Goal: Task Accomplishment & Management: Use online tool/utility

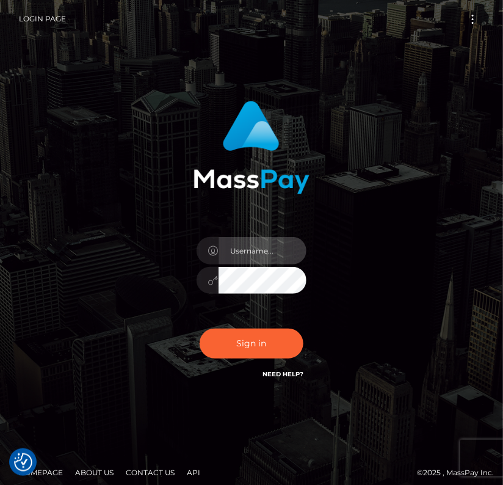
click at [248, 257] on input "text" at bounding box center [263, 250] width 88 height 27
type input "kateo"
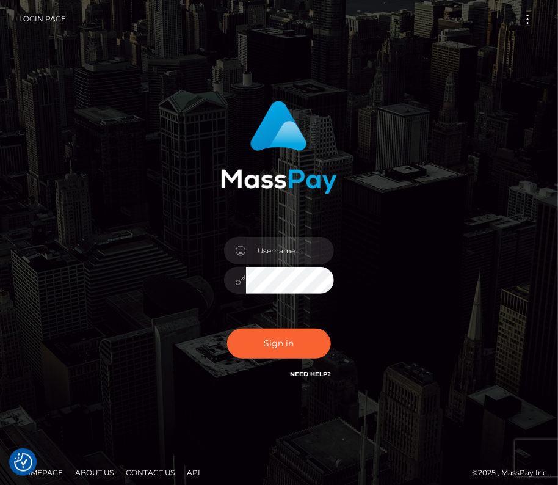
click at [288, 235] on div at bounding box center [279, 274] width 128 height 93
click at [275, 251] on input "text" at bounding box center [290, 250] width 88 height 27
type input "kateo"
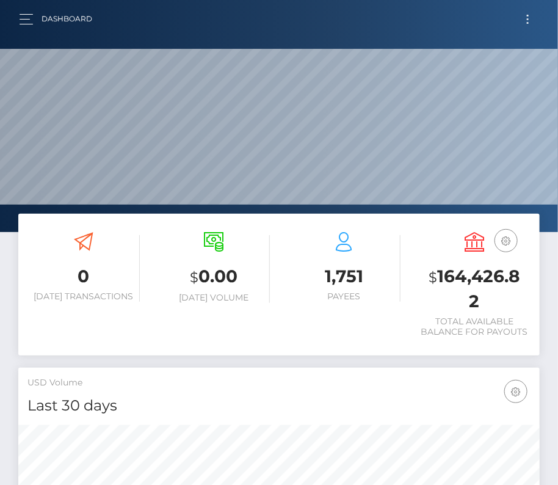
scroll to position [216, 252]
click at [528, 15] on span "Toggle navigation" at bounding box center [528, 16] width 2 height 2
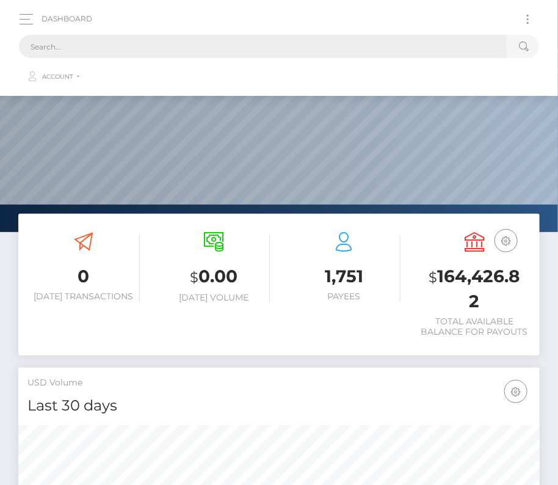
click at [173, 38] on input "text" at bounding box center [263, 46] width 489 height 23
paste input "1171071"
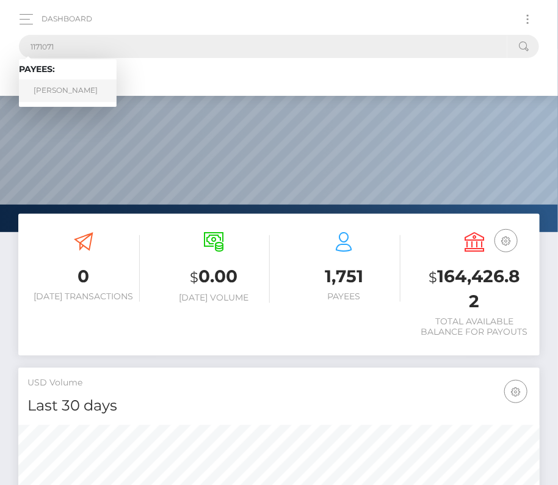
type input "1171071"
click at [58, 90] on link "Brianna Onyeka Onyegbunwa" at bounding box center [68, 90] width 98 height 23
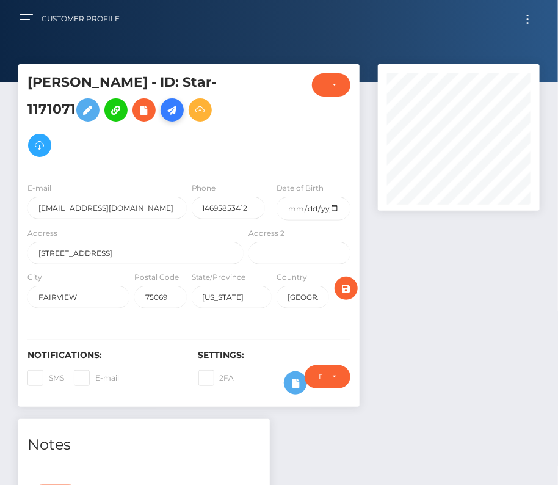
click at [175, 118] on icon at bounding box center [172, 110] width 15 height 15
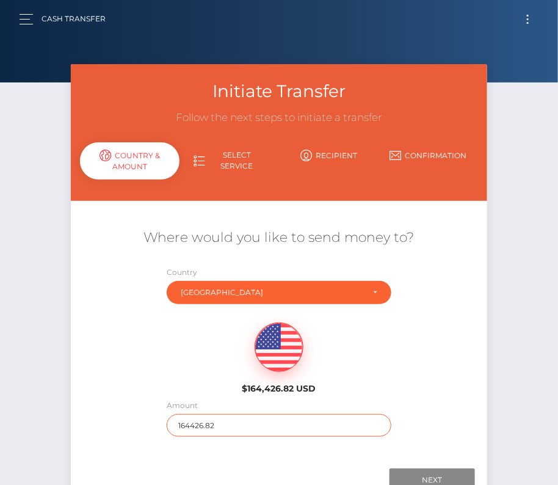
click at [203, 426] on input "164426.82" at bounding box center [279, 425] width 225 height 23
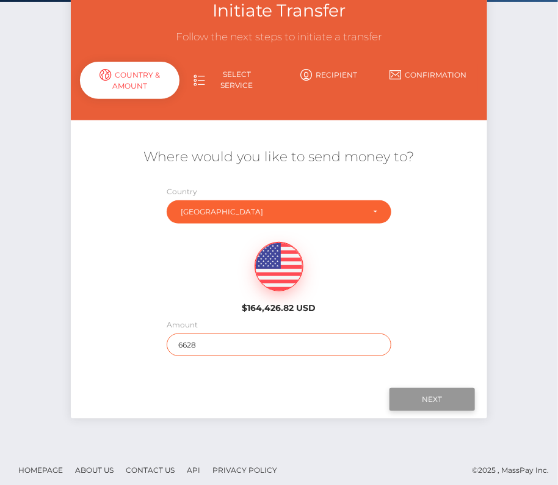
type input "6628"
click at [425, 404] on input "Next" at bounding box center [432, 399] width 85 height 23
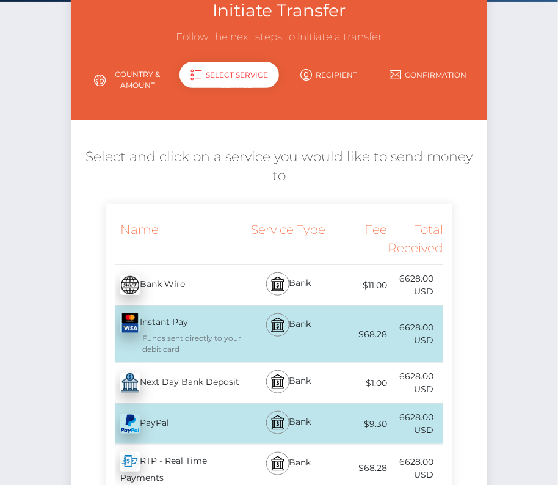
click at [223, 374] on div "Next Day Bank Deposit - USD" at bounding box center [176, 383] width 140 height 34
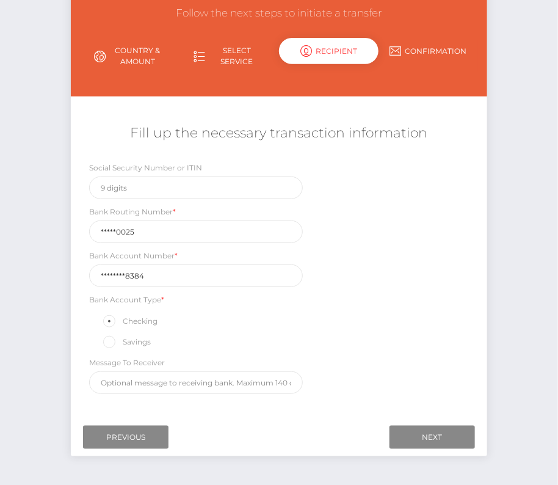
scroll to position [123, 0]
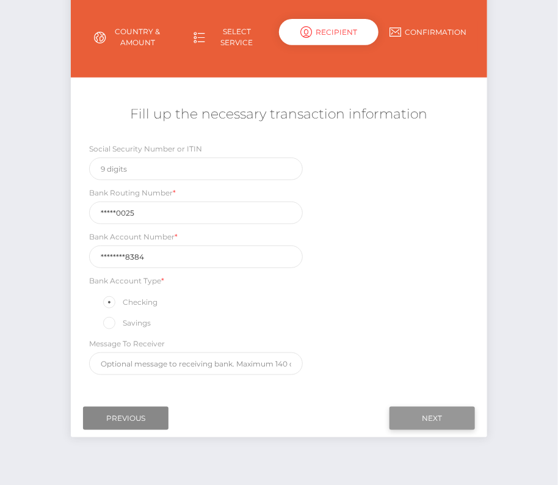
click at [427, 407] on input "Next" at bounding box center [432, 418] width 85 height 23
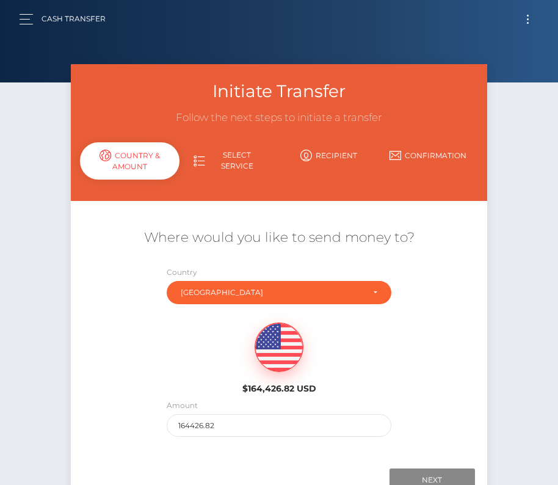
scroll to position [85, 0]
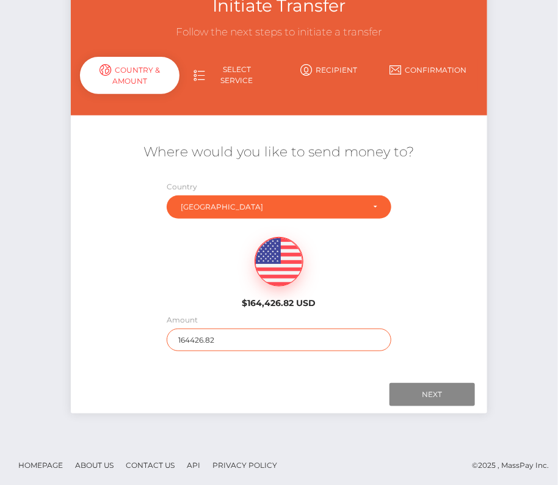
click at [214, 341] on input "164426.82" at bounding box center [279, 340] width 225 height 23
type input "6628"
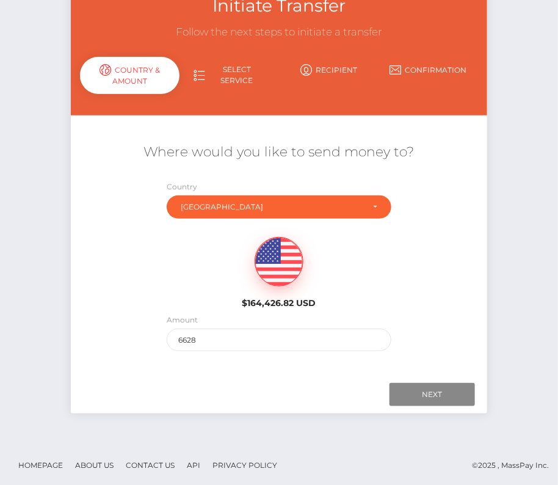
click at [264, 415] on div "Initiate Transfer Follow the next steps to initiate a transfer Country & Amount…" at bounding box center [279, 202] width 416 height 447
click at [443, 395] on input "Next" at bounding box center [432, 394] width 85 height 23
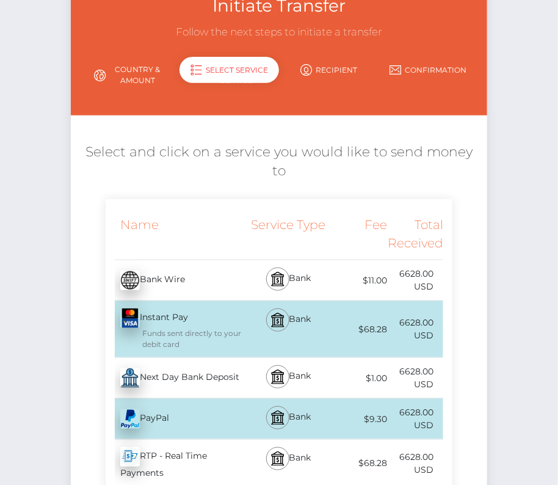
click at [220, 362] on div "Next Day Bank Deposit - USD" at bounding box center [176, 378] width 140 height 34
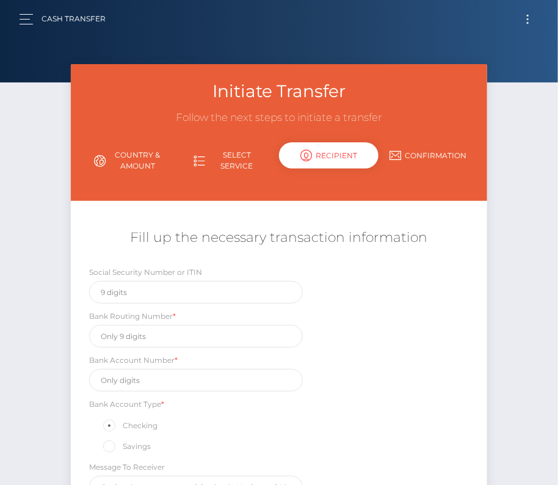
scroll to position [0, 0]
click at [137, 329] on input "text" at bounding box center [196, 336] width 214 height 23
paste input "111000025"
type input "111000025"
click at [142, 376] on input "text" at bounding box center [196, 380] width 214 height 23
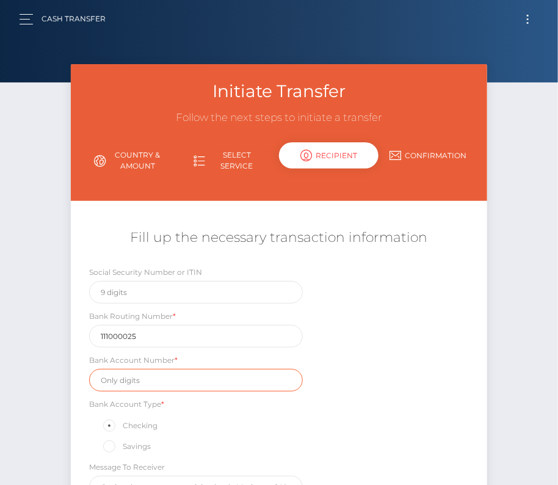
paste input "488076628384"
type input "488076628384"
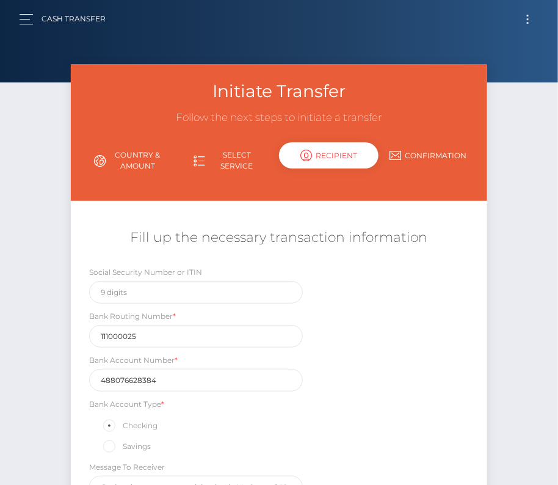
click at [318, 430] on div "Social Security Number or ITIN Bank Routing Number * 111000025 Bank Account Num…" at bounding box center [279, 385] width 416 height 239
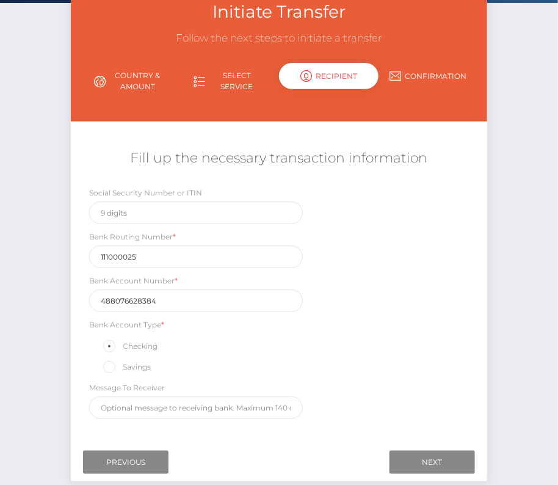
scroll to position [81, 0]
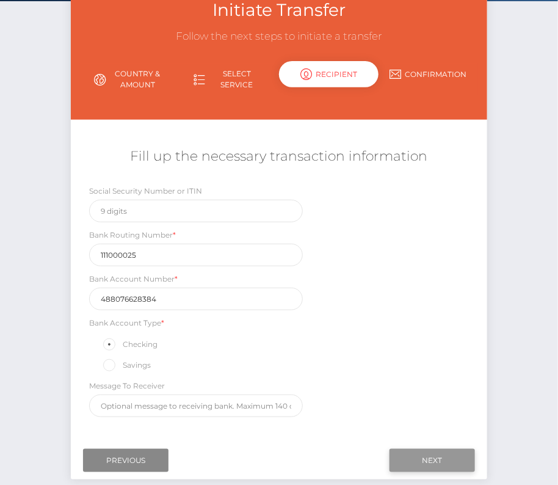
click at [432, 458] on input "Next" at bounding box center [432, 460] width 85 height 23
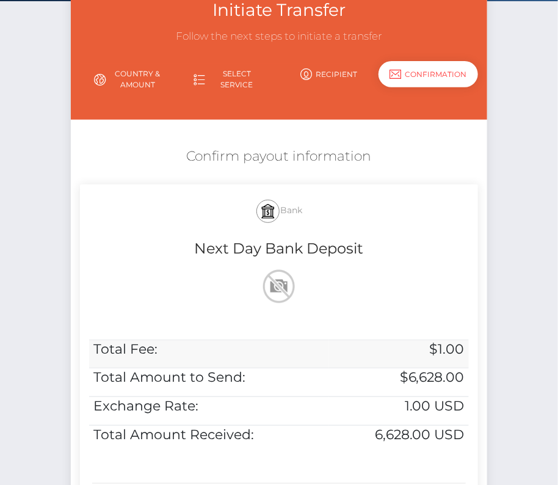
scroll to position [249, 0]
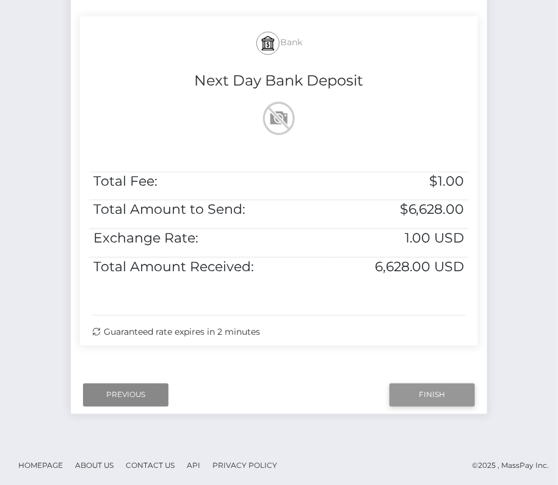
click at [421, 397] on input "Finish" at bounding box center [432, 395] width 85 height 23
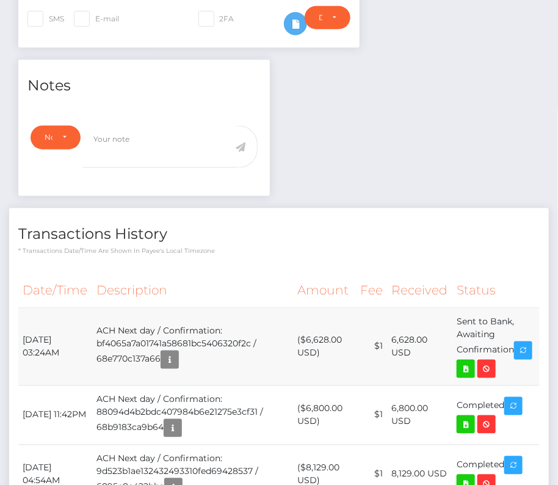
scroll to position [147, 161]
drag, startPoint x: 22, startPoint y: 353, endPoint x: 518, endPoint y: 358, distance: 495.9
click at [518, 358] on tr "October 9, 2025 03:24AM ACH Next day / Confirmation: bf4065a7a01741a58681bc5406…" at bounding box center [279, 347] width 522 height 78
copy tr "October 9, 2025 03:24AM ACH Next day / Confirmation: bf4065a7a01741a58681bc5406…"
click at [473, 375] on icon at bounding box center [466, 369] width 15 height 15
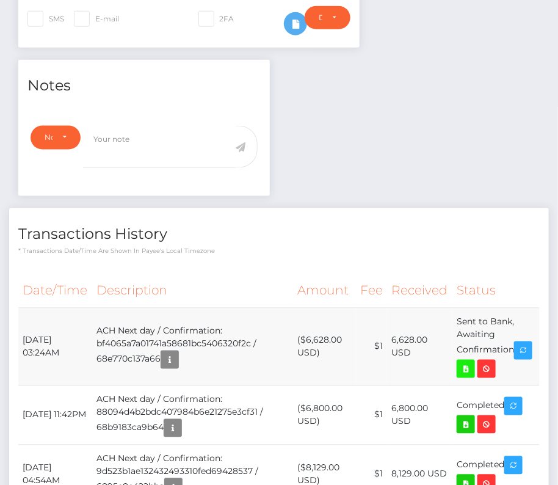
scroll to position [0, 0]
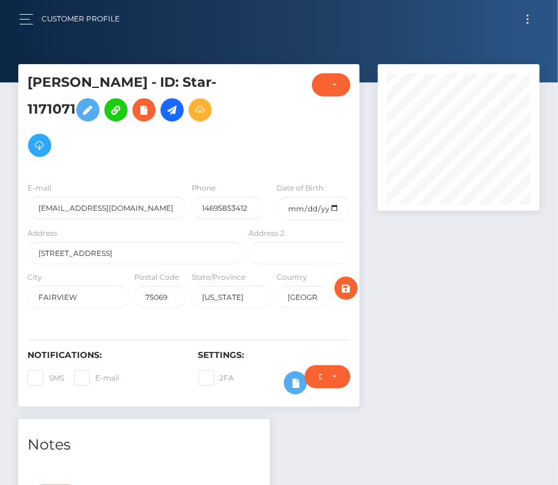
click at [529, 16] on span "Toggle navigation" at bounding box center [528, 16] width 2 height 2
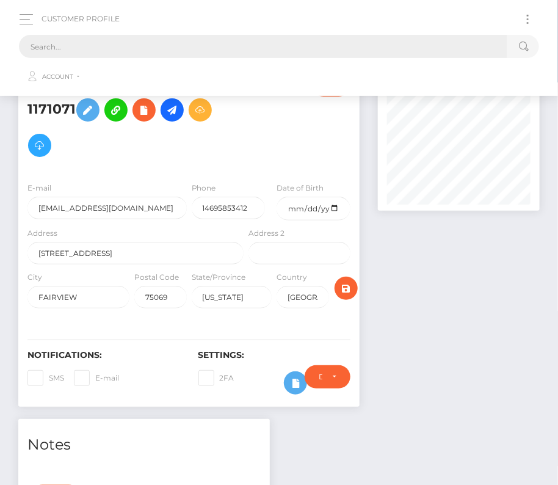
click at [285, 46] on input "text" at bounding box center [263, 46] width 489 height 23
paste input "20924"
type input "20924"
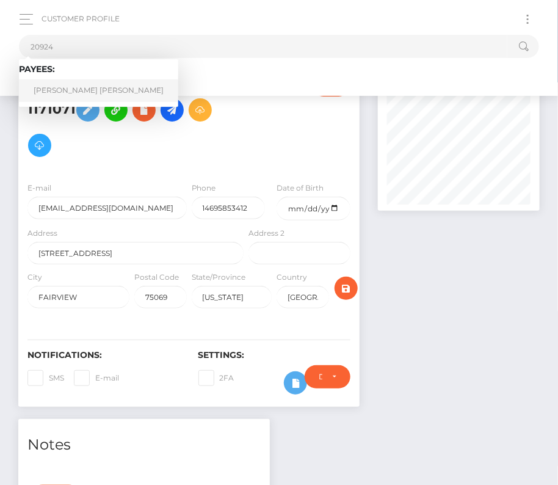
click at [90, 94] on link "Kristian Thomas Ocampo Lizardo" at bounding box center [98, 90] width 159 height 23
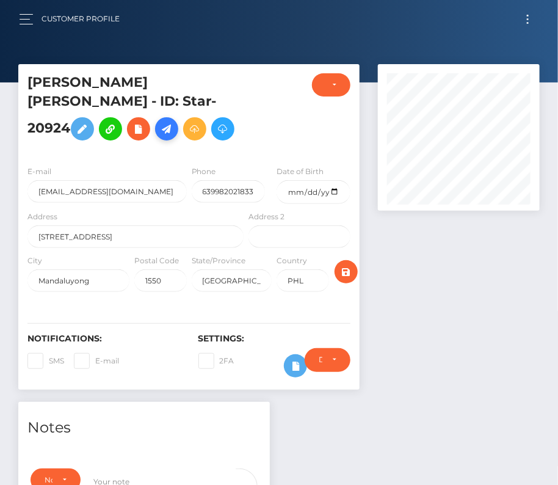
click at [159, 137] on icon at bounding box center [166, 129] width 15 height 15
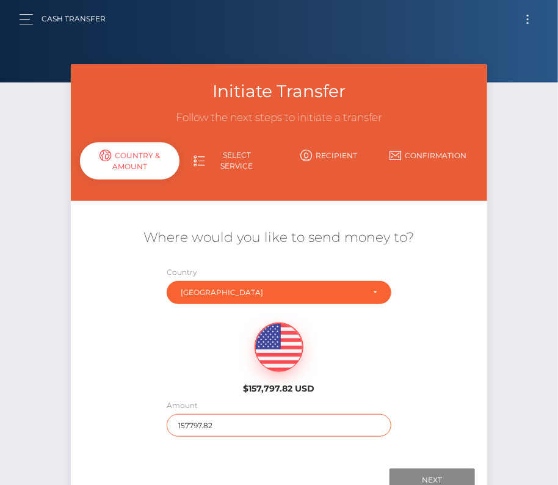
click at [218, 427] on input "157797.82" at bounding box center [279, 425] width 225 height 23
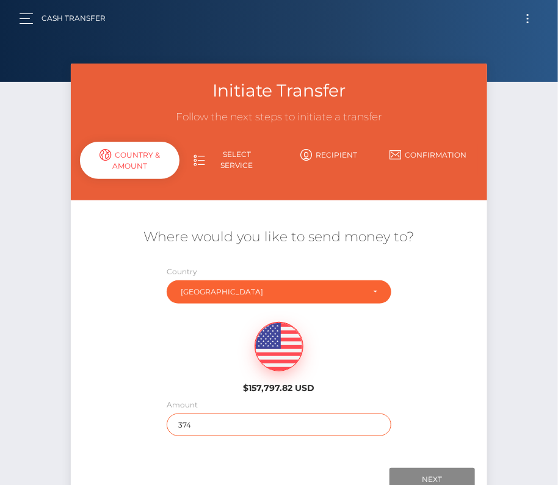
scroll to position [78, 0]
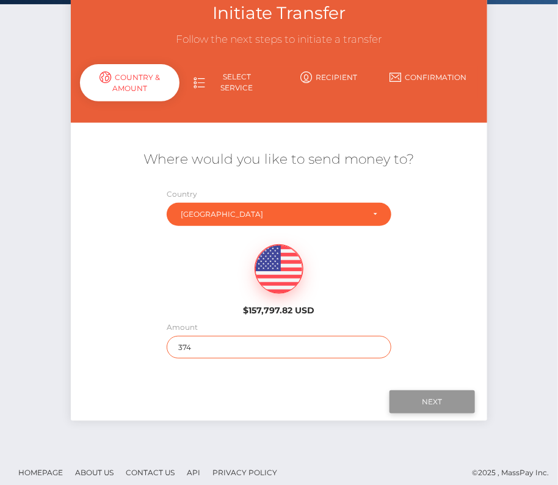
type input "374"
click at [431, 399] on input "Next" at bounding box center [432, 401] width 85 height 23
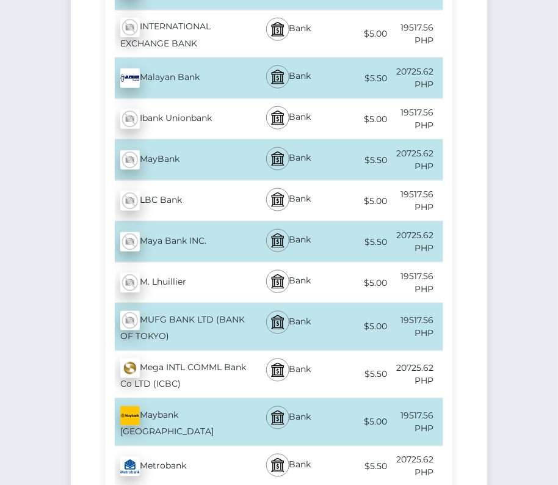
scroll to position [2856, 0]
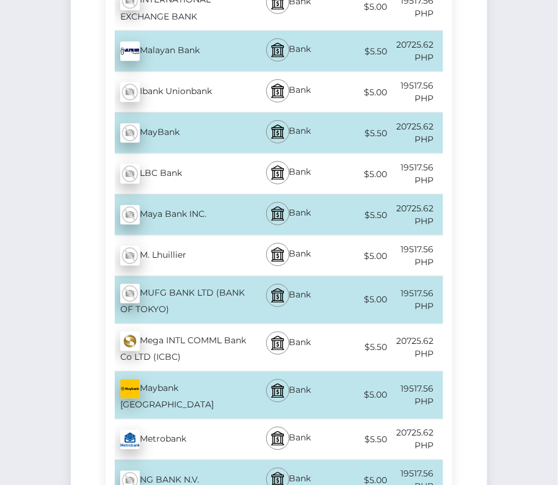
click at [168, 423] on div "Metrobank - PHP" at bounding box center [176, 440] width 140 height 34
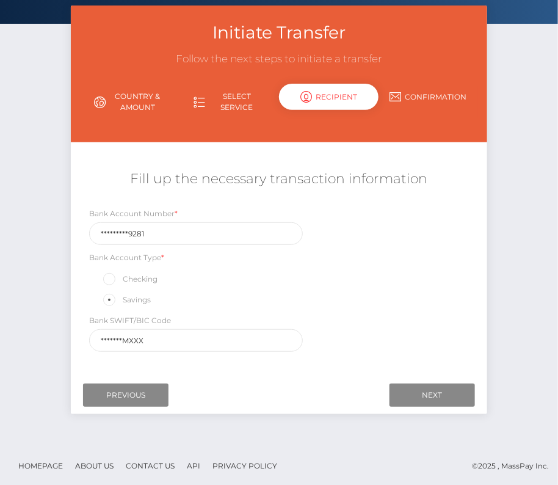
scroll to position [0, 0]
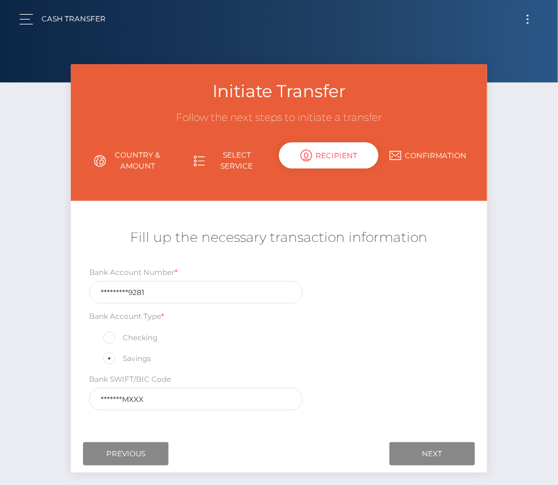
click at [434, 439] on div "Next Finish Previous" at bounding box center [279, 454] width 416 height 38
click at [431, 446] on input "Next" at bounding box center [432, 453] width 85 height 23
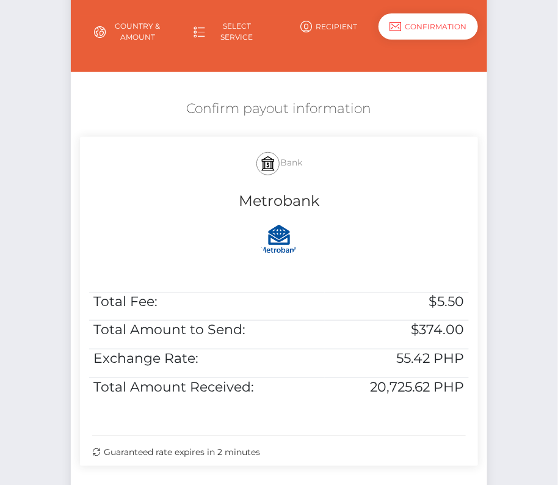
scroll to position [192, 0]
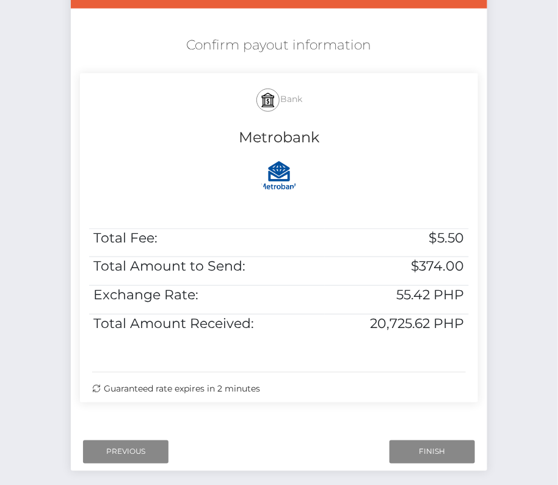
drag, startPoint x: 169, startPoint y: 34, endPoint x: 386, endPoint y: 406, distance: 431.0
click at [386, 406] on div "Confirm payout information Bank Metrobank Total Fee: $5.50 Total Amount to Send…" at bounding box center [279, 222] width 416 height 385
copy div "Confirm payout information Bank Metrobank Total Fee: $5.50 Total Amount to Send…"
click at [439, 452] on input "Finish" at bounding box center [432, 451] width 85 height 23
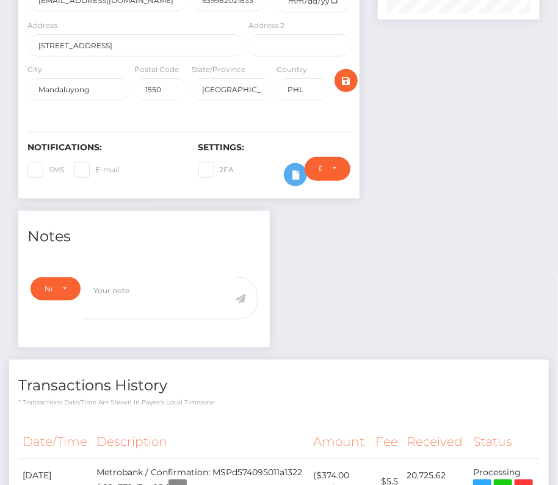
scroll to position [507, 0]
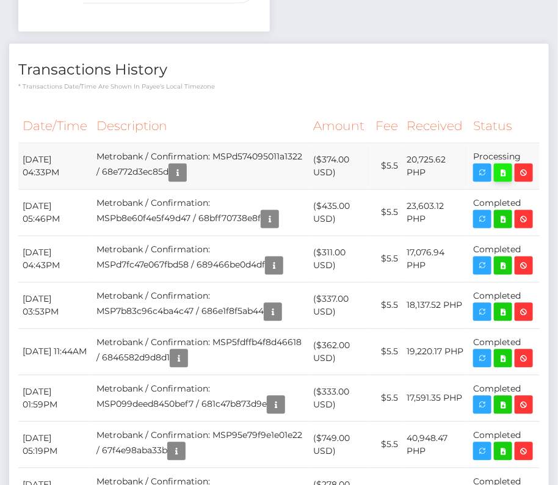
click at [504, 181] on icon at bounding box center [503, 172] width 15 height 15
click at [0, 0] on div "Kristian Thomas Ocampo Lizardo - ID: Star-20924 CLOSED PHL" at bounding box center [279, 301] width 558 height 1488
drag, startPoint x: 24, startPoint y: 170, endPoint x: 505, endPoint y: 198, distance: 481.4
click at [505, 190] on tr "October 9, 2025 04:33PM Metrobank / Confirmation: MSPd574095011a1322 / 68e772d3…" at bounding box center [279, 167] width 522 height 46
copy tr "October 9, 2025 04:33PM Metrobank / Confirmation: MSPd574095011a1322 / 68e772d3…"
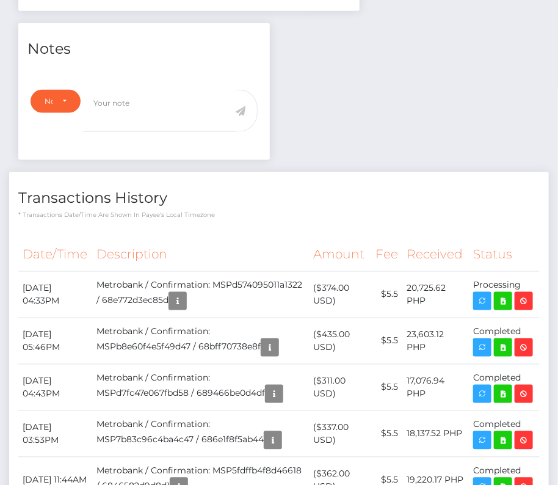
scroll to position [0, 0]
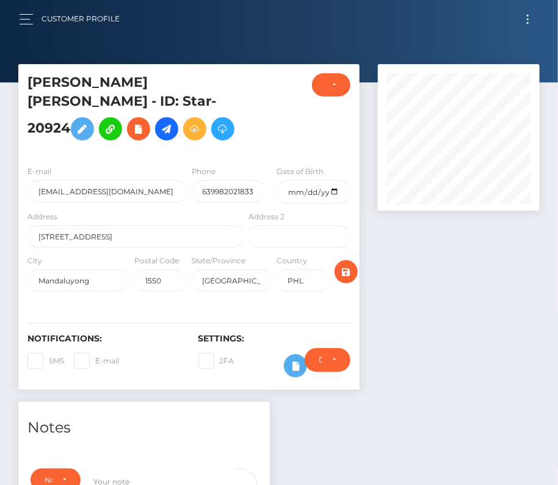
click at [530, 20] on button "Toggle navigation" at bounding box center [528, 19] width 23 height 16
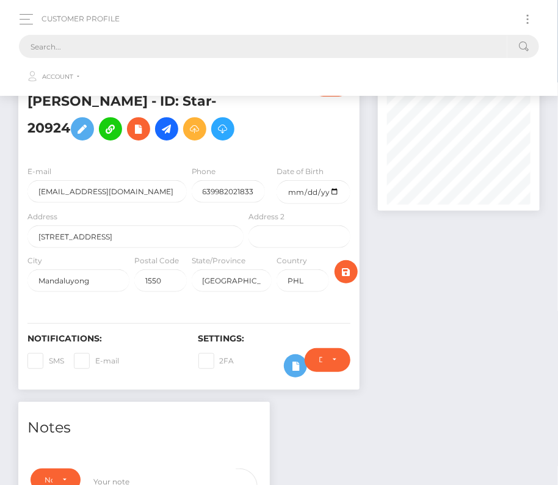
click at [306, 38] on input "text" at bounding box center [263, 46] width 489 height 23
paste input "3149617"
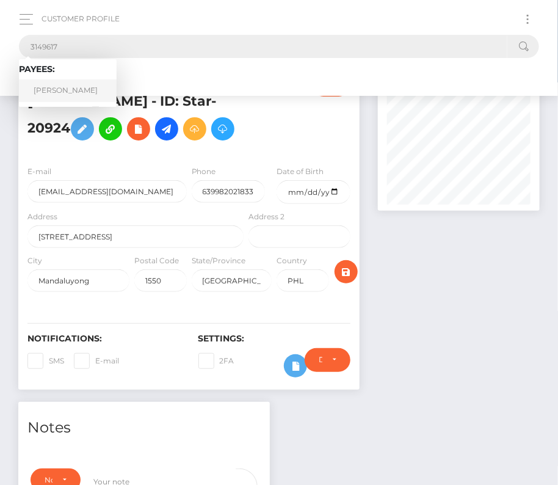
type input "3149617"
click at [51, 87] on link "VINCENT FONTGARNAND" at bounding box center [68, 90] width 98 height 23
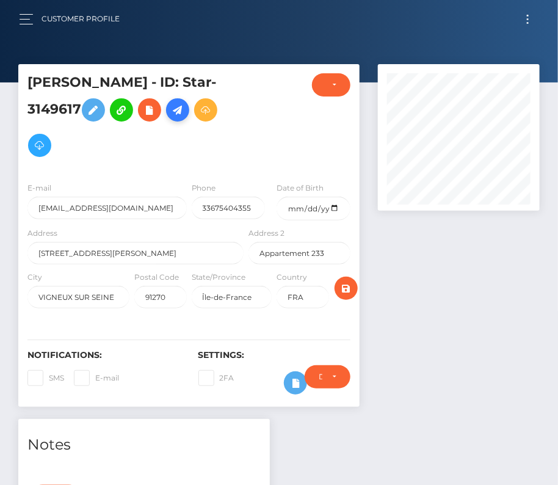
click at [170, 118] on icon at bounding box center [177, 110] width 15 height 15
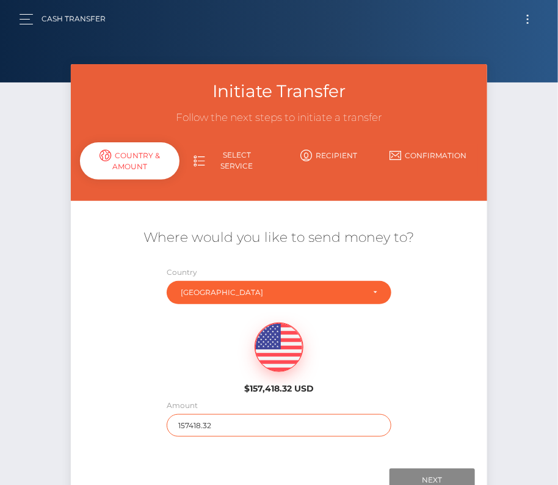
click at [216, 426] on input "157418.32" at bounding box center [279, 425] width 225 height 23
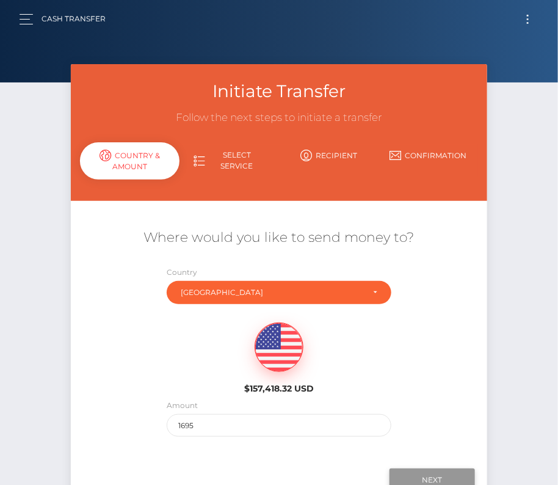
click at [426, 477] on input "Next" at bounding box center [432, 479] width 85 height 23
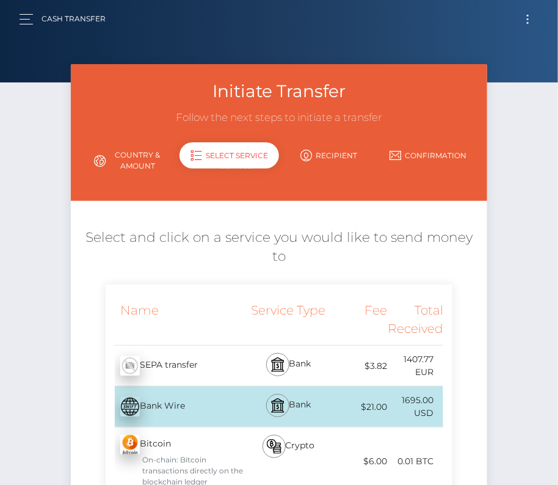
click at [134, 160] on link "Country & Amount" at bounding box center [130, 161] width 100 height 32
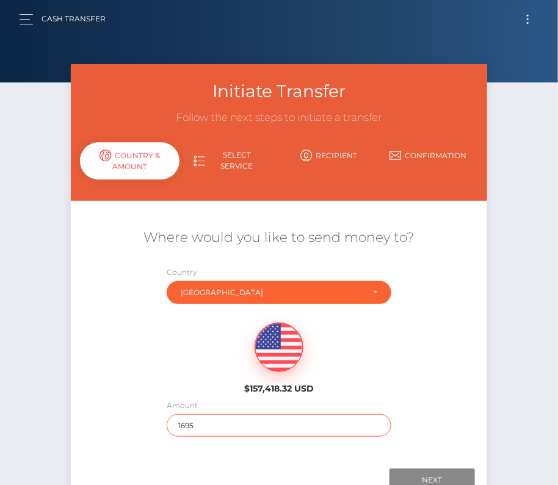
click at [219, 422] on input "1695" at bounding box center [279, 425] width 225 height 23
type input "2018"
click at [209, 369] on div "$157,418.32 USD" at bounding box center [279, 354] width 416 height 89
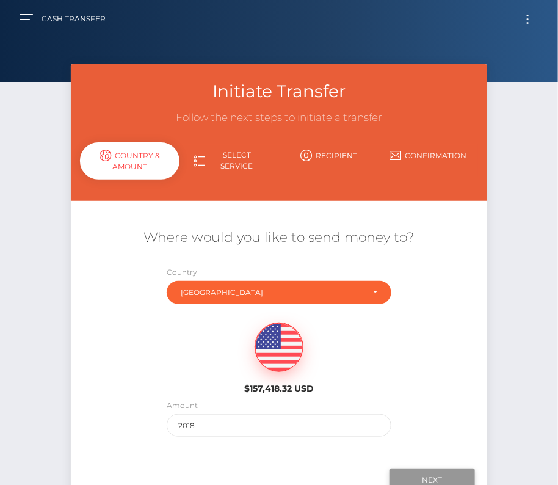
click at [422, 475] on input "Next" at bounding box center [432, 479] width 85 height 23
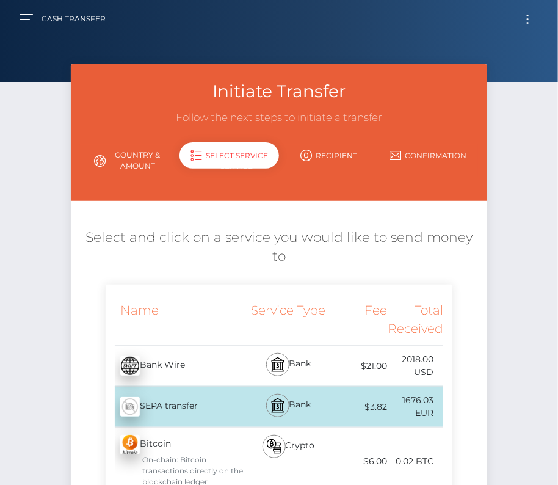
click at [203, 390] on div "SEPA transfer - EUR" at bounding box center [176, 407] width 140 height 34
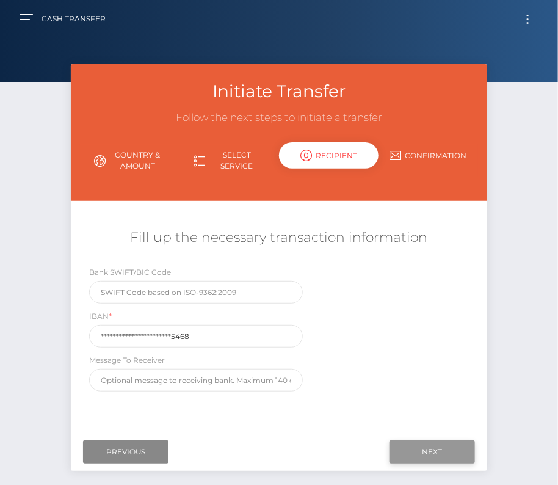
click at [404, 444] on input "Next" at bounding box center [432, 451] width 85 height 23
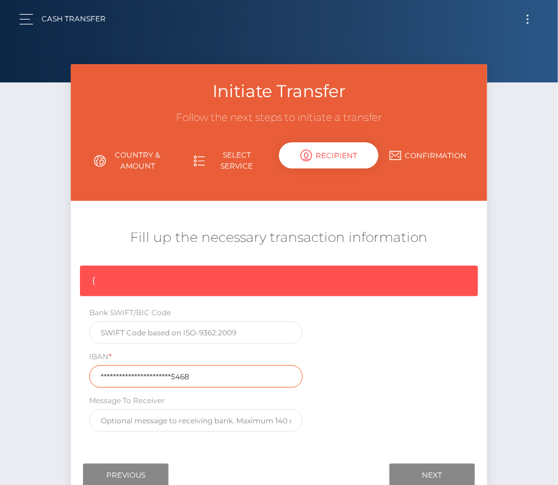
drag, startPoint x: 203, startPoint y: 377, endPoint x: 70, endPoint y: 377, distance: 132.5
click at [70, 377] on div "Initiate Transfer Follow the next steps to initiate a transfer Country & Amount…" at bounding box center [279, 285] width 435 height 442
paste input "FR764061880316000402804"
type input "FR7640618803160004028045468"
click at [374, 402] on div "{ Bank SWIFT/BIC Code IBAN * FR7640618803160004028045468 Message To Receiver" at bounding box center [279, 352] width 416 height 172
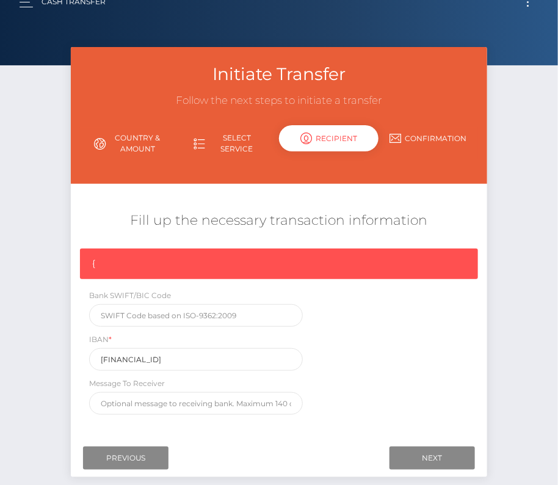
scroll to position [27, 0]
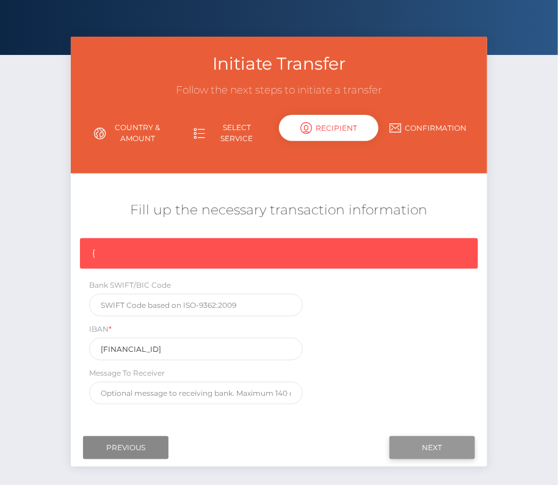
click at [441, 442] on input "Next" at bounding box center [432, 447] width 85 height 23
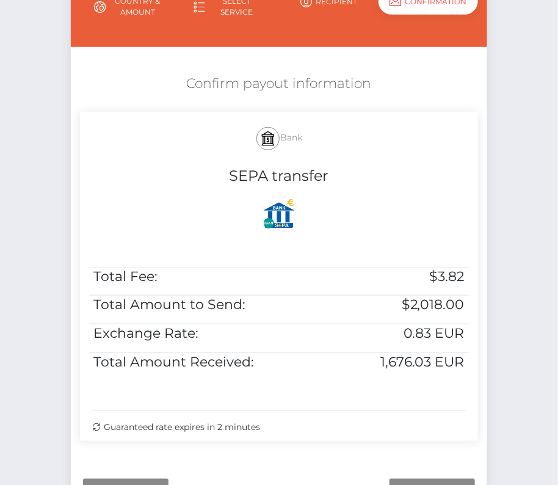
scroll to position [192, 0]
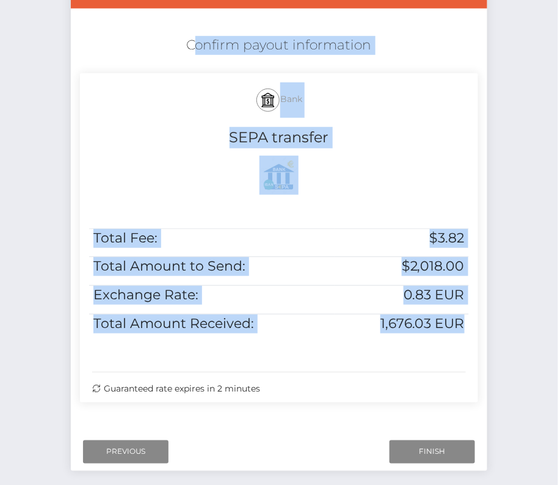
drag, startPoint x: 178, startPoint y: 31, endPoint x: 473, endPoint y: 357, distance: 440.6
click at [473, 357] on div "Confirm payout information Bank SEPA transfer Total Fee: $3.82 Total Amount to …" at bounding box center [279, 222] width 416 height 385
copy div "Confirm payout information Bank SEPA transfer Total Fee: $3.82 Total Amount to …"
click at [442, 455] on input "Finish" at bounding box center [432, 451] width 85 height 23
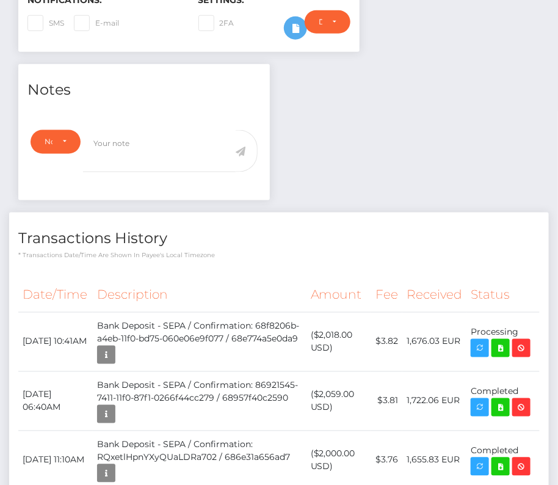
scroll to position [356, 0]
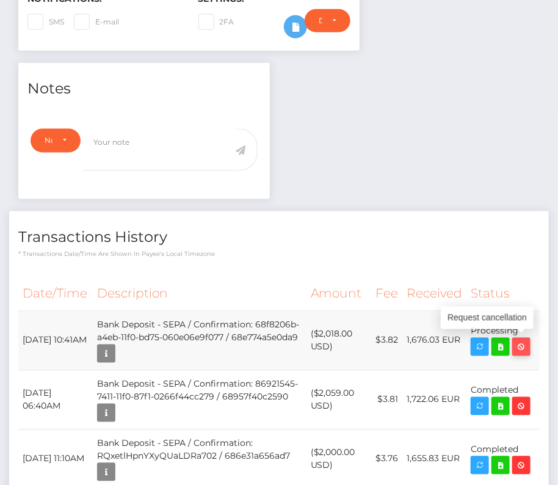
drag, startPoint x: 23, startPoint y: 326, endPoint x: 525, endPoint y: 336, distance: 502.1
click at [525, 336] on tr "[DATE] 10:41AM Bank Deposit - SEPA / Confirmation: 68f8206b-a4eb-11f0-bd75-060e…" at bounding box center [279, 340] width 522 height 59
copy tbody "[DATE] 10:41AM Bank Deposit - SEPA / Confirmation: 68f8206b-a4eb-11f0-bd75-060e…"
click at [501, 343] on icon at bounding box center [500, 347] width 15 height 15
click at [0, 0] on div "[PERSON_NAME] - ID: Star-3149617 CLOSED ACTIVE City" at bounding box center [279, 205] width 558 height 994
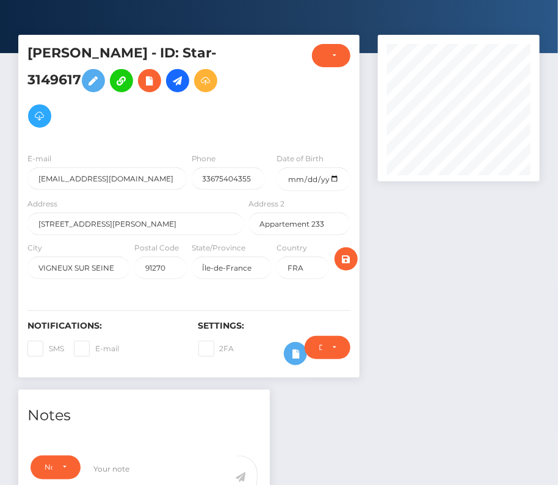
scroll to position [0, 0]
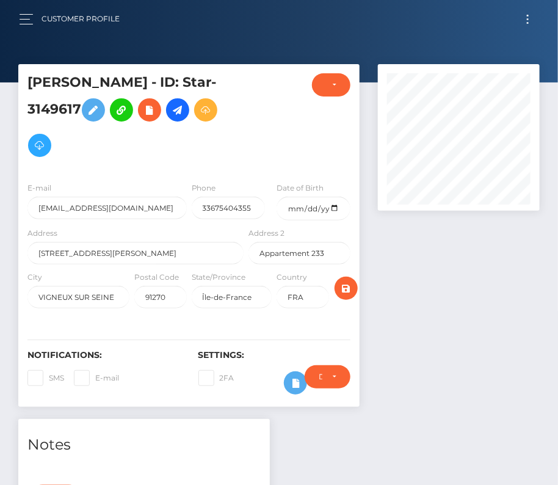
click at [527, 22] on span "Toggle navigation" at bounding box center [528, 23] width 2 height 2
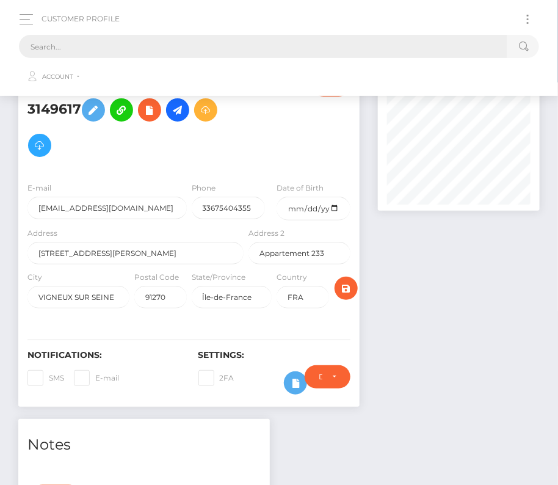
click at [211, 37] on input "text" at bounding box center [263, 46] width 489 height 23
paste input "515757"
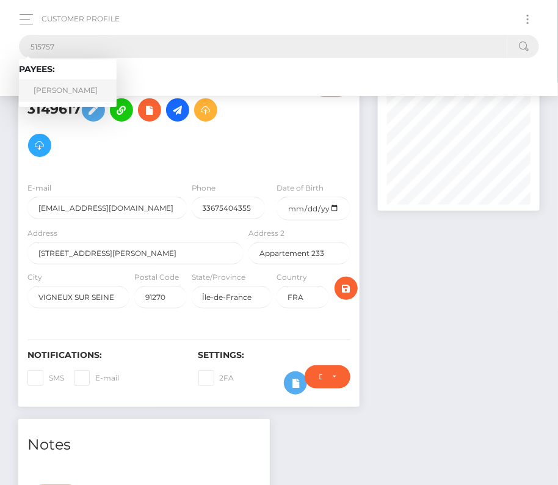
type input "515757"
click at [54, 93] on link "ANDRE CHEN" at bounding box center [68, 90] width 98 height 23
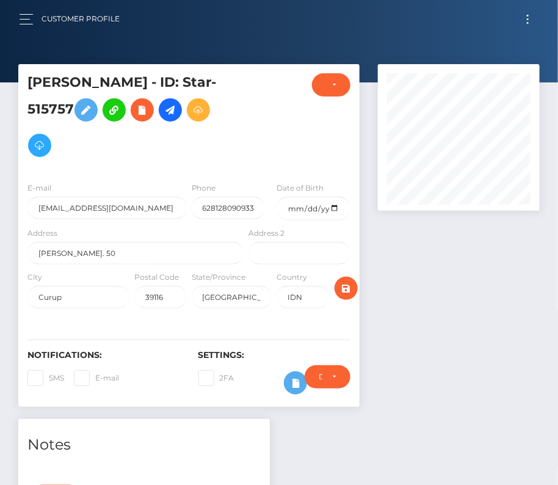
scroll to position [147, 161]
click at [530, 18] on button "Toggle navigation" at bounding box center [528, 19] width 23 height 16
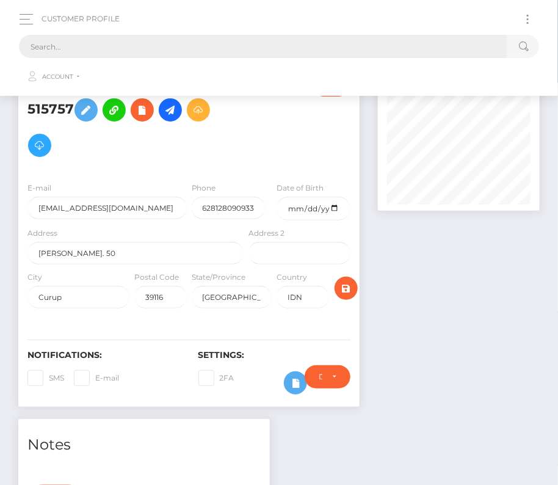
click at [379, 46] on input "text" at bounding box center [263, 46] width 489 height 23
paste input "515757"
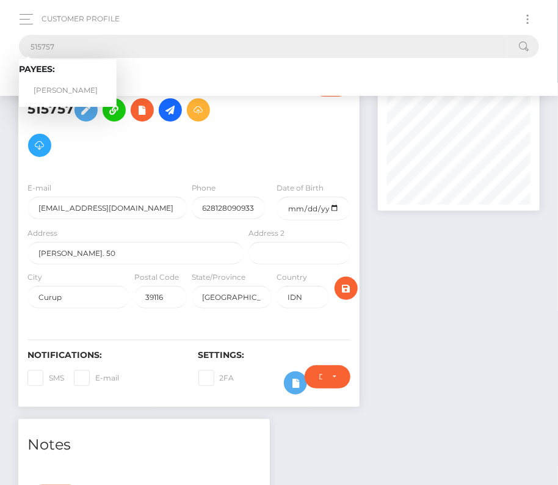
type input "515757"
click at [68, 84] on link "ANDRE CHEN" at bounding box center [68, 90] width 98 height 23
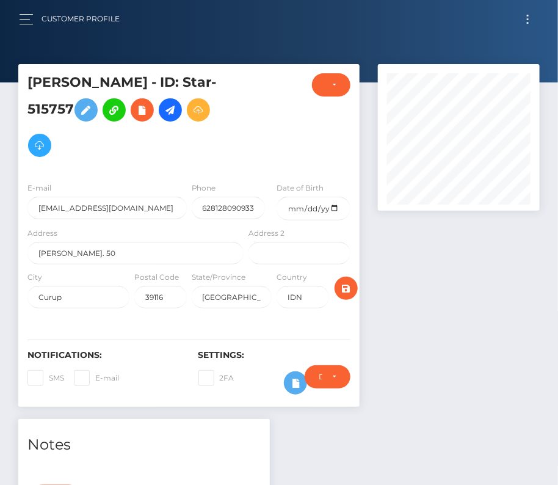
scroll to position [147, 161]
drag, startPoint x: 227, startPoint y: 261, endPoint x: 162, endPoint y: 261, distance: 64.7
click at [162, 271] on div "City [GEOGRAPHIC_DATA] Postal Code 39116 State/Province [GEOGRAPHIC_DATA] IDN" at bounding box center [188, 293] width 341 height 44
paste input "[GEOGRAPHIC_DATA]"
type input "[GEOGRAPHIC_DATA]"
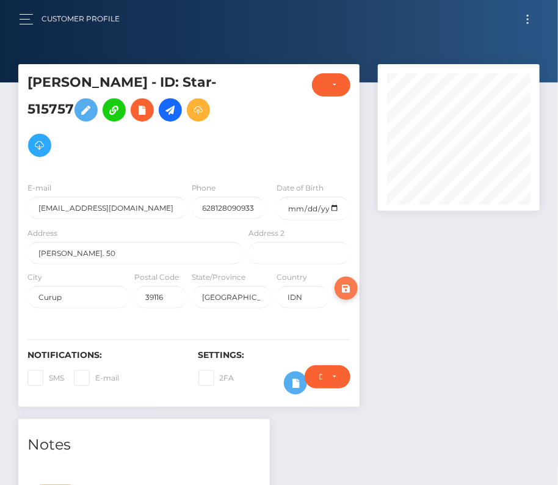
click at [347, 281] on icon "submit" at bounding box center [346, 288] width 15 height 15
click at [163, 111] on icon at bounding box center [170, 110] width 15 height 15
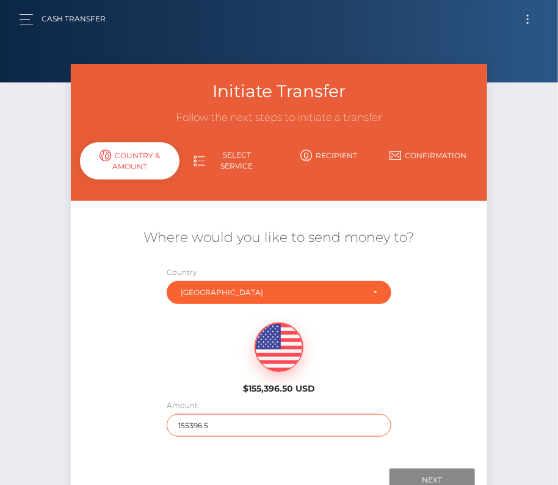
click at [198, 427] on input "155396.5" at bounding box center [279, 425] width 225 height 23
type input "857"
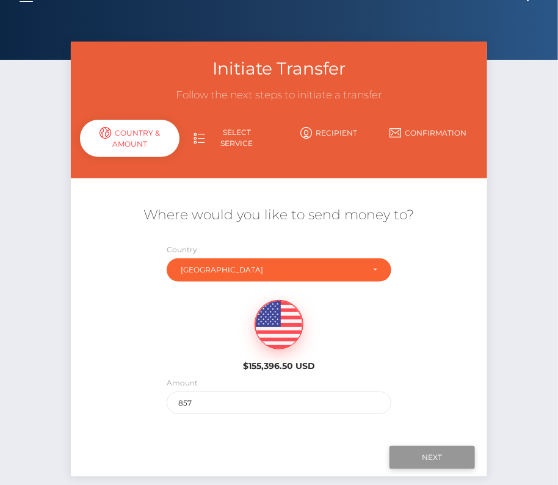
click at [448, 457] on input "Next" at bounding box center [432, 457] width 85 height 23
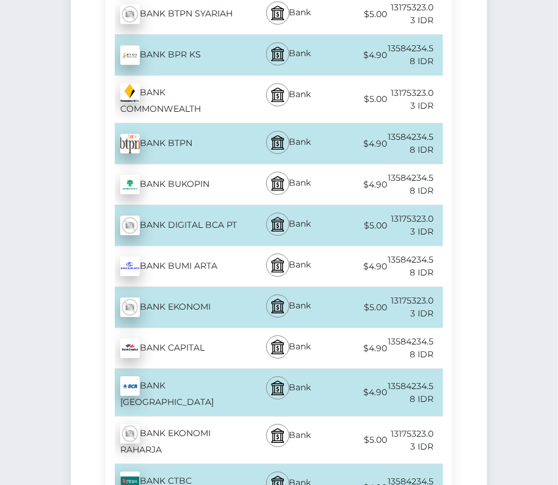
scroll to position [944, 0]
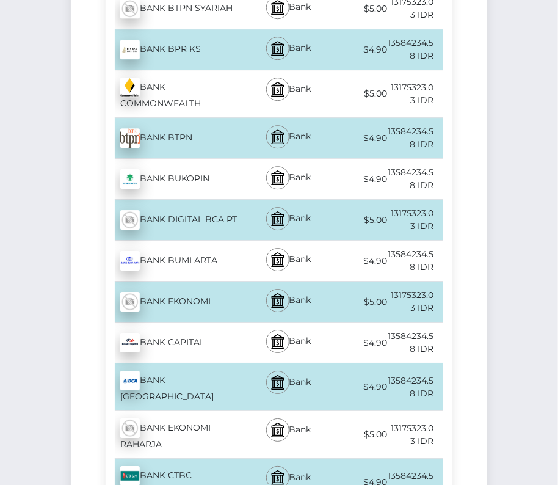
click at [192, 363] on div "BANK CENTRAL ASIA - IDR" at bounding box center [176, 386] width 140 height 47
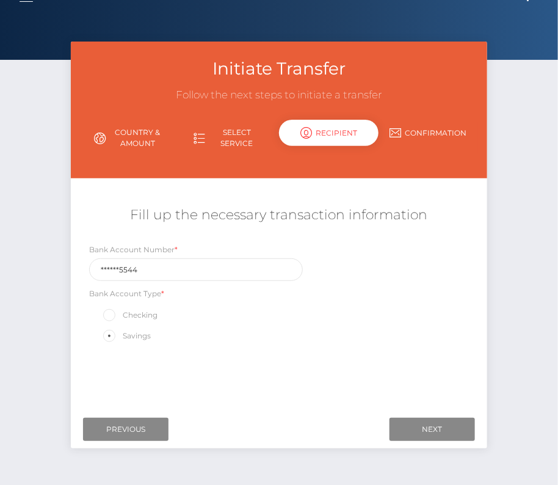
scroll to position [26, 0]
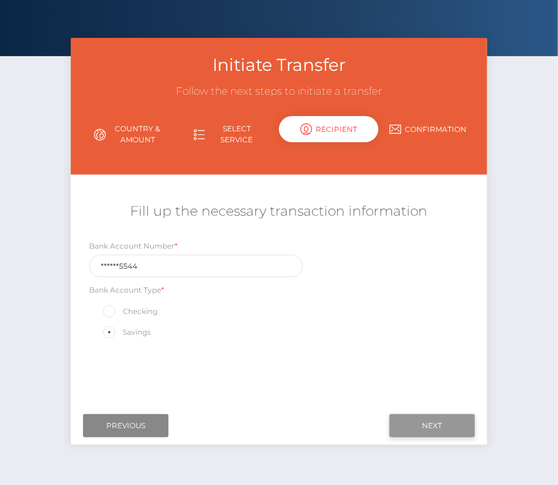
click at [423, 420] on input "Next" at bounding box center [432, 425] width 85 height 23
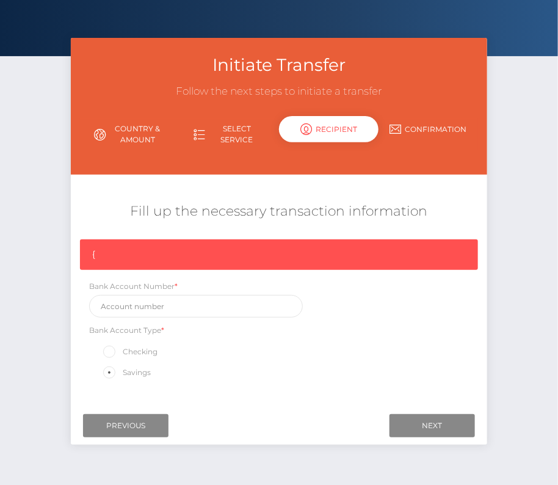
click at [141, 316] on div "{ Bank Account Number * Bank Account Type * Checking Savings" at bounding box center [279, 312] width 416 height 147
click at [131, 306] on input "text" at bounding box center [196, 306] width 214 height 23
paste input "1899665544"
type input "1899665544"
click at [301, 376] on div "Savings" at bounding box center [196, 373] width 214 height 16
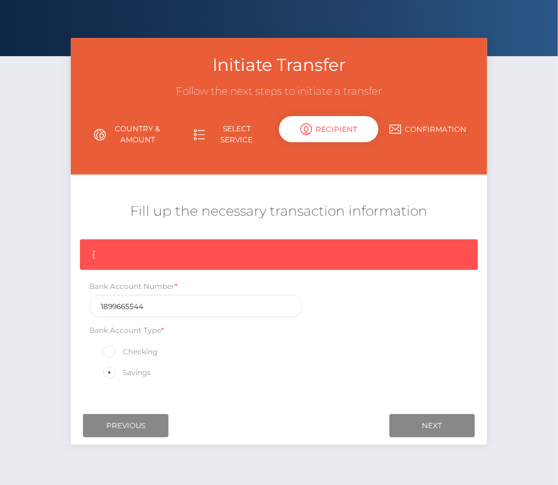
scroll to position [59, 0]
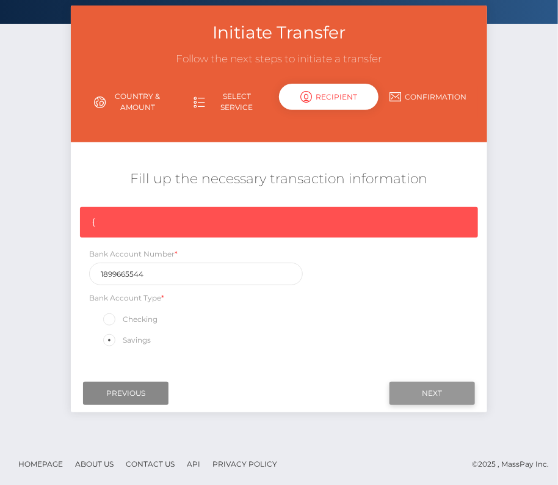
click at [448, 393] on input "Next" at bounding box center [432, 393] width 85 height 23
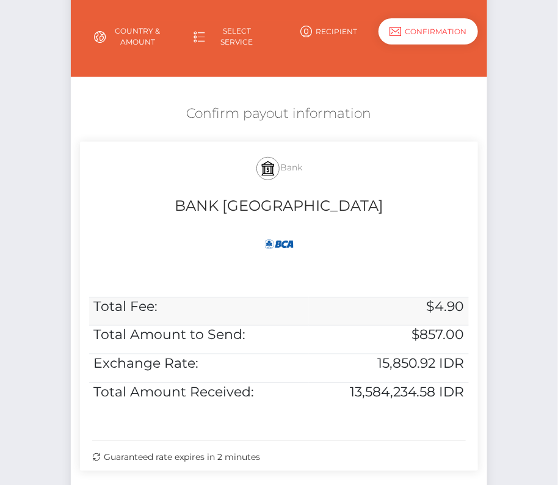
scroll to position [145, 0]
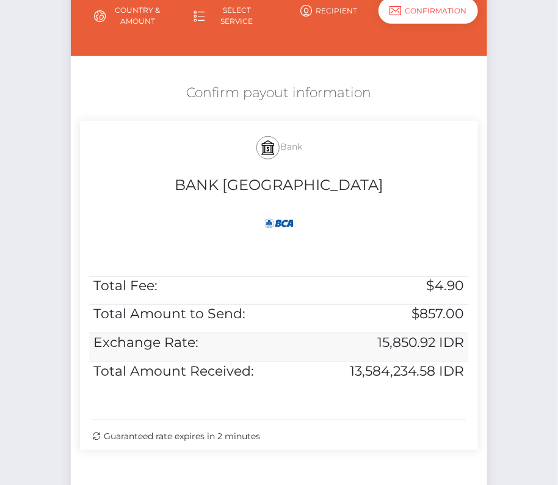
click at [379, 344] on h5 "15,850.92 IDR" at bounding box center [388, 342] width 151 height 19
click at [463, 340] on h5 "15,850.92 IDR" at bounding box center [388, 342] width 151 height 19
drag, startPoint x: 466, startPoint y: 341, endPoint x: 357, endPoint y: 336, distance: 108.8
click at [357, 336] on td "15,850.92 IDR" at bounding box center [389, 347] width 160 height 29
copy h5 "15,850.92 IDR"
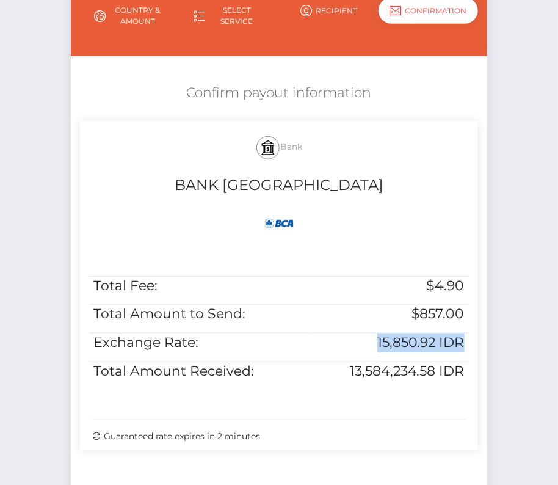
copy h5 "15,850.92 IDR"
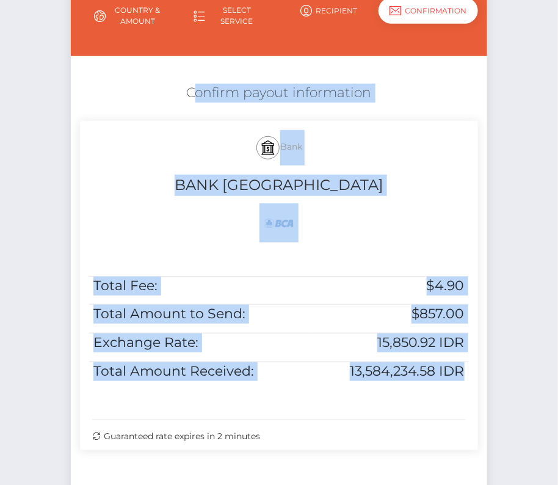
drag, startPoint x: 465, startPoint y: 371, endPoint x: 165, endPoint y: 61, distance: 431.9
click at [165, 61] on div "Where would you like to send money to? Country Abkhazia Afghanistan Albania Alg…" at bounding box center [279, 268] width 416 height 424
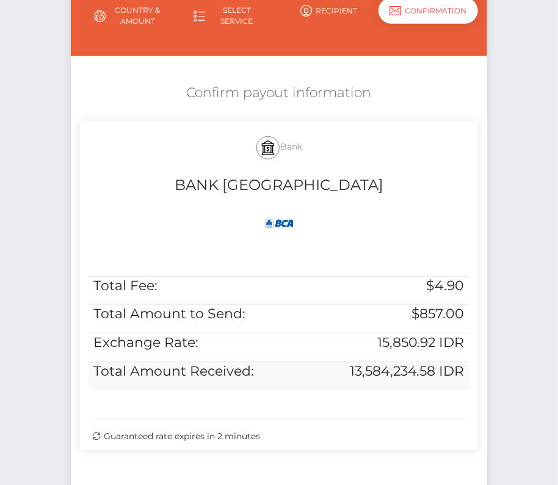
click at [461, 376] on h5 "13,584,234.58 IDR" at bounding box center [388, 371] width 151 height 19
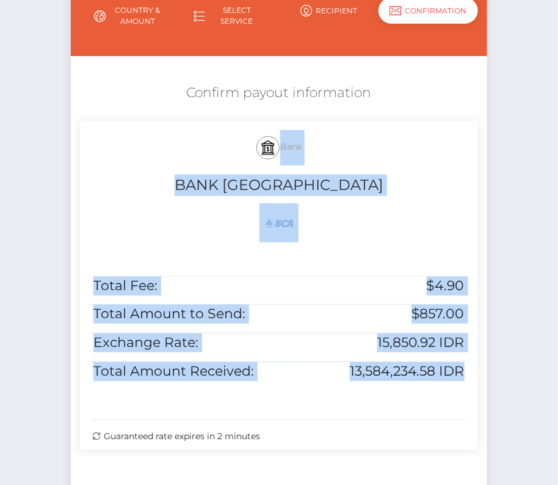
drag, startPoint x: 466, startPoint y: 373, endPoint x: 78, endPoint y: 290, distance: 397.2
click at [78, 290] on div "Bank BANK CENTRAL ASIA Total Fee: $4.90 Total Amount to Send: $857.00 Exchange …" at bounding box center [279, 291] width 416 height 341
copy div "Bank BANK CENTRAL ASIA Total Fee: $4.90 Total Amount to Send: $857.00 Exchange …"
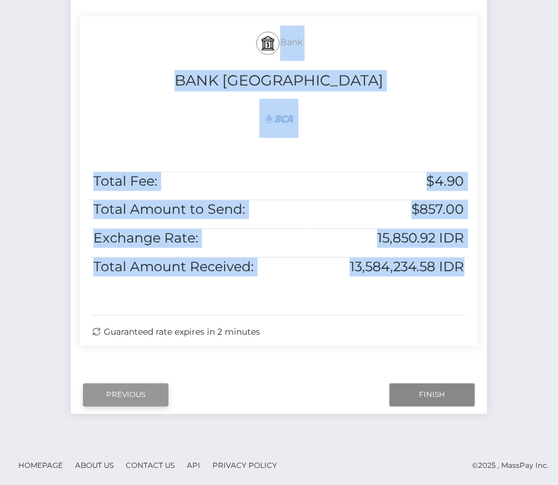
click at [129, 388] on input "Previous" at bounding box center [125, 395] width 85 height 23
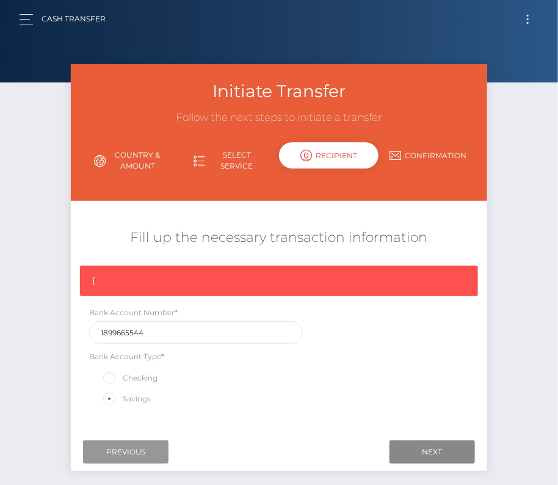
scroll to position [0, 0]
click at [530, 24] on button "Toggle navigation" at bounding box center [528, 19] width 23 height 16
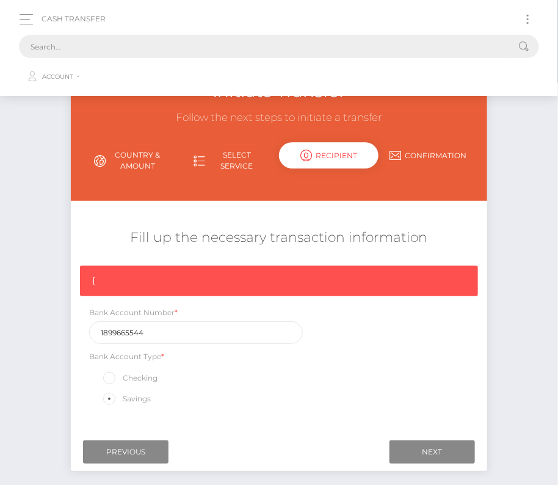
click at [200, 54] on input "text" at bounding box center [263, 46] width 489 height 23
paste input "515757"
type input "515757"
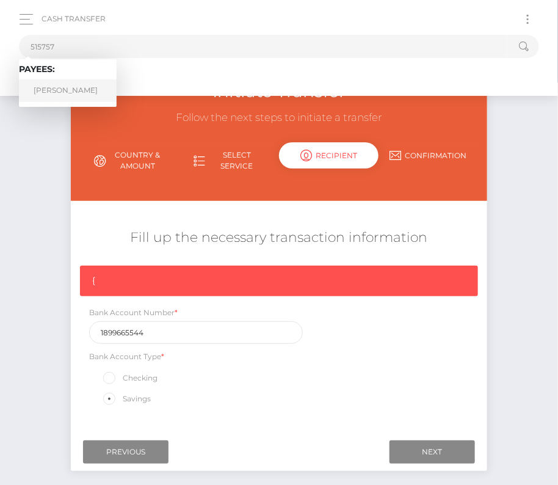
click at [82, 93] on link "ANDRE CHEN" at bounding box center [68, 90] width 98 height 23
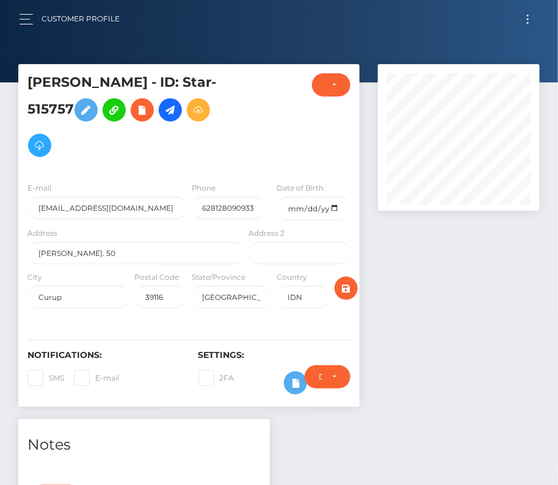
scroll to position [147, 161]
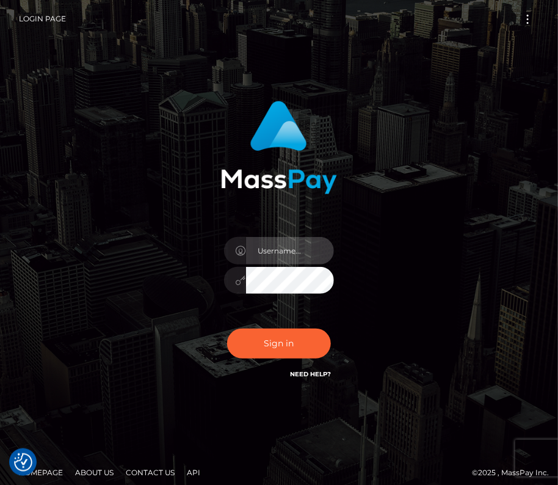
click at [284, 250] on input "text" at bounding box center [290, 250] width 88 height 27
type input "kateo"
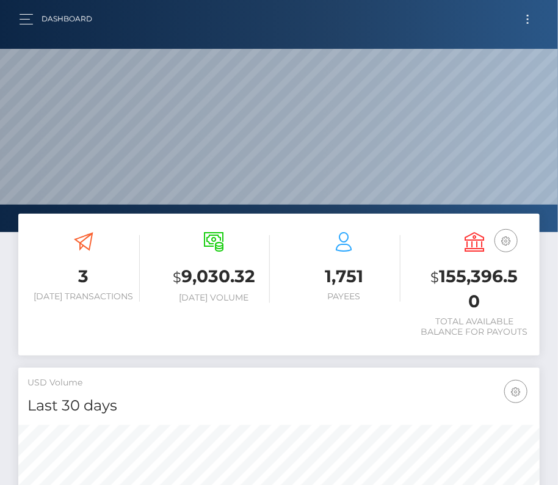
click at [529, 23] on span "Toggle navigation" at bounding box center [528, 23] width 2 height 2
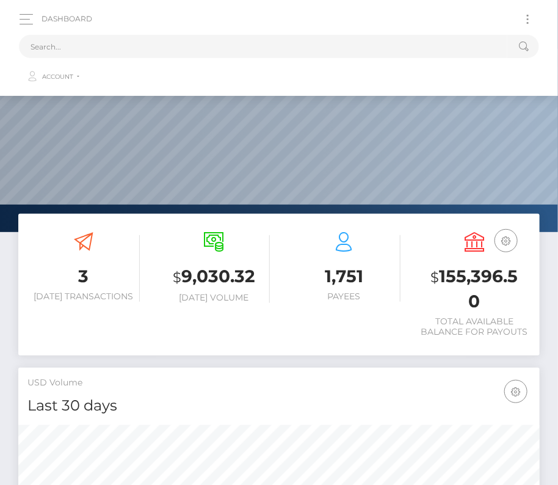
click at [529, 23] on span "Toggle navigation" at bounding box center [528, 23] width 2 height 2
click at [209, 49] on input "text" at bounding box center [263, 46] width 489 height 23
paste input "749542"
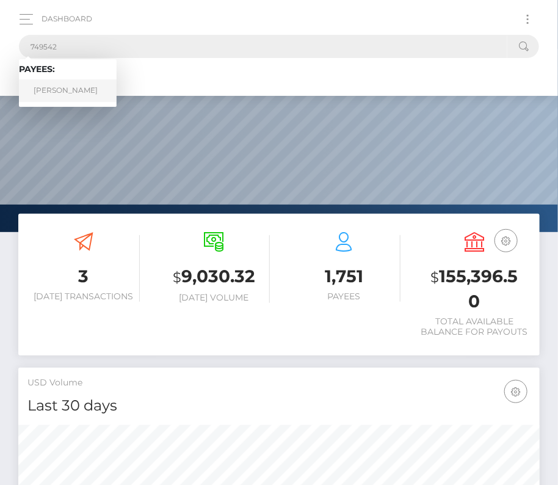
type input "749542"
click at [51, 88] on link "[PERSON_NAME]" at bounding box center [68, 90] width 98 height 23
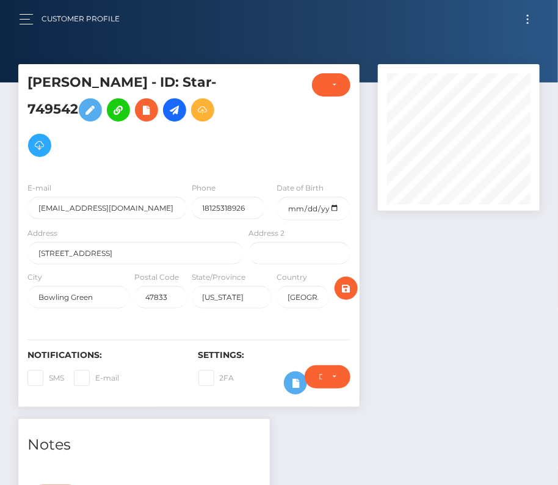
scroll to position [208, 0]
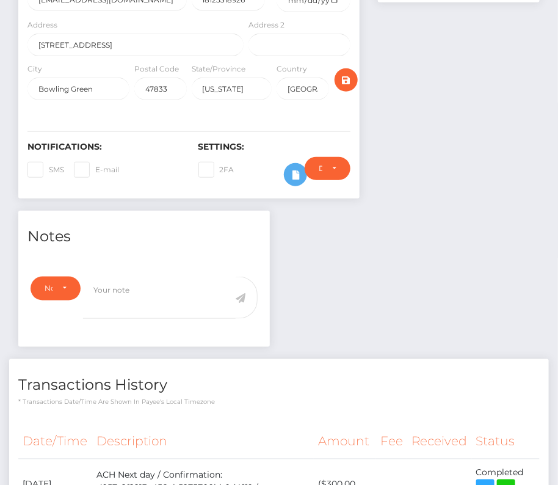
click at [105, 269] on div "Note Type Compliance Clear Compliance General Note Type" at bounding box center [144, 308] width 252 height 78
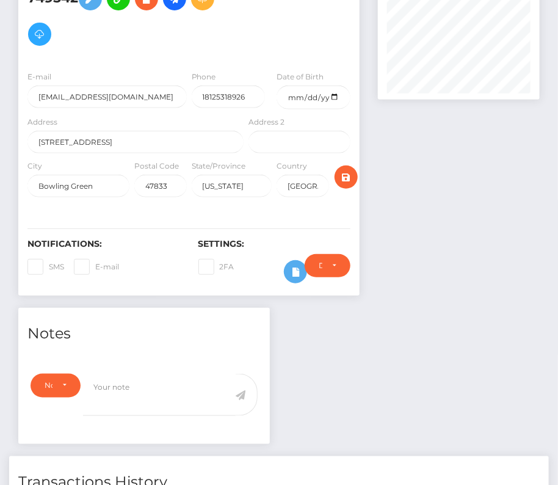
scroll to position [75, 0]
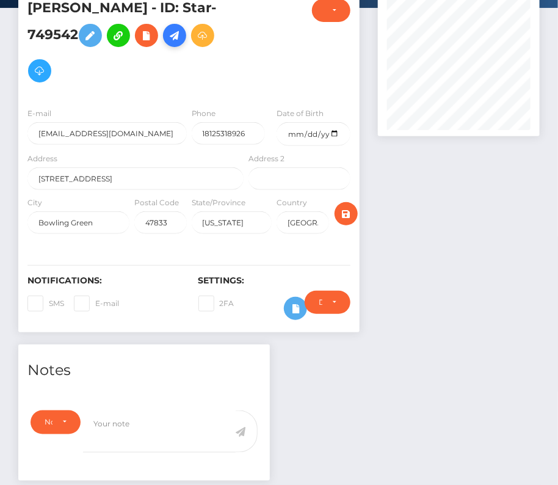
click at [182, 36] on icon at bounding box center [174, 35] width 15 height 15
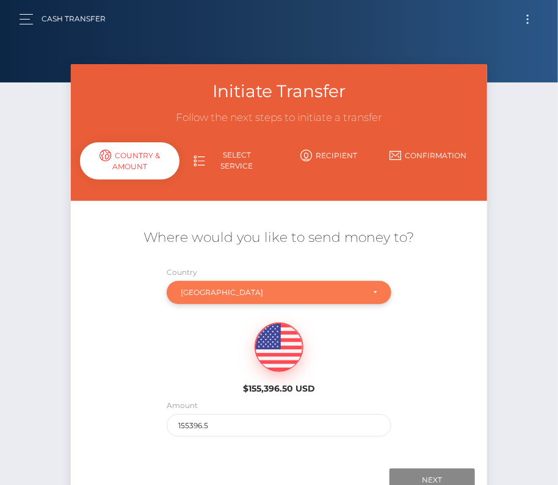
click at [231, 292] on div "[GEOGRAPHIC_DATA]" at bounding box center [272, 293] width 183 height 10
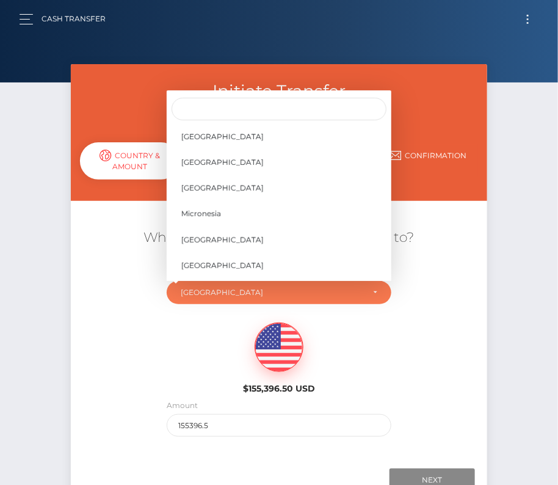
scroll to position [3486, 0]
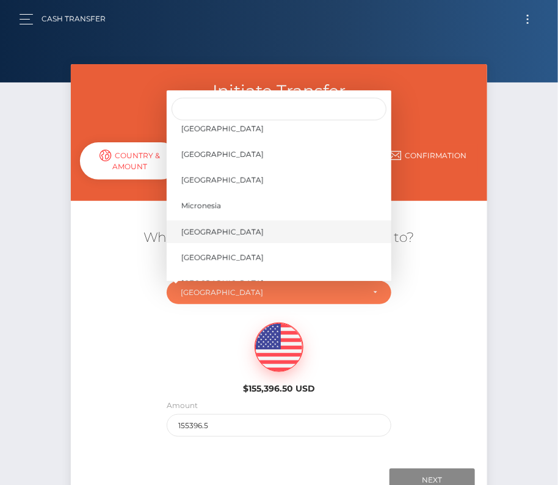
click at [222, 228] on link "Moldova" at bounding box center [279, 231] width 225 height 23
select select "MDA"
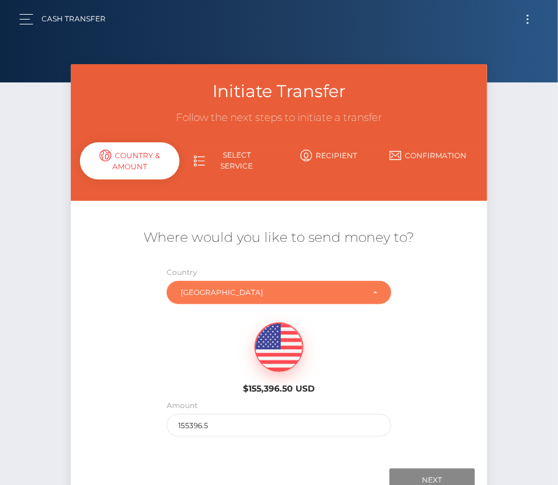
scroll to position [57, 0]
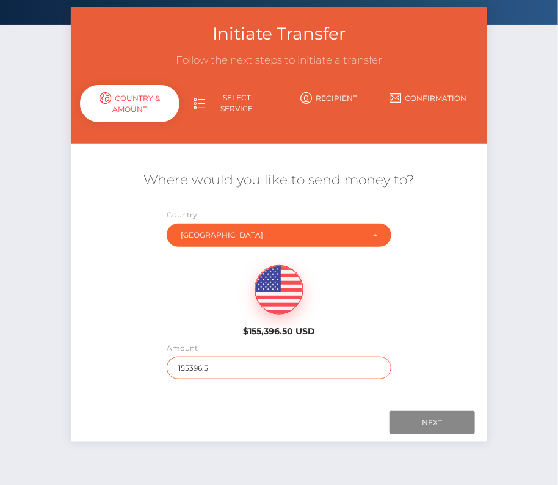
click at [205, 375] on input "155396.5" at bounding box center [279, 368] width 225 height 23
type input "321"
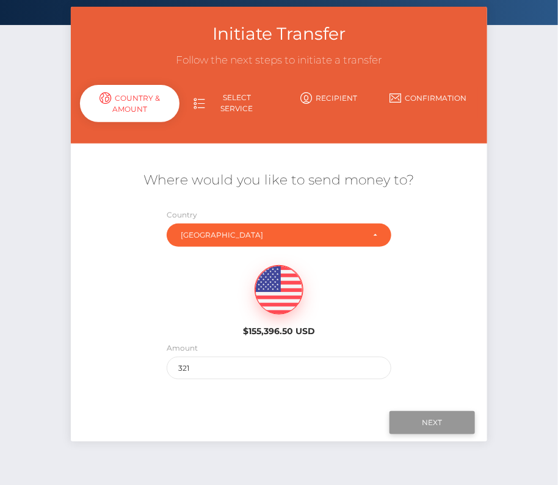
click at [440, 419] on input "Next" at bounding box center [432, 422] width 85 height 23
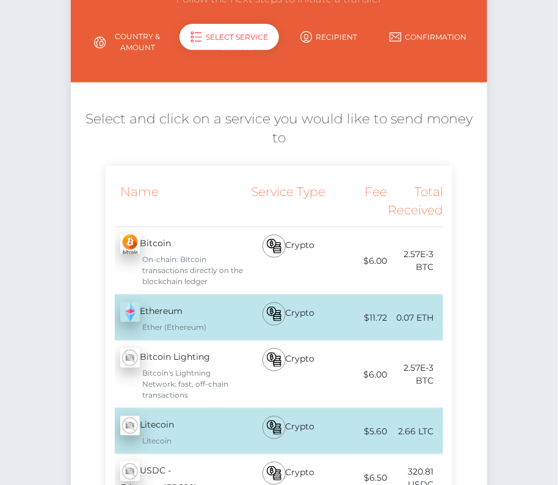
scroll to position [0, 0]
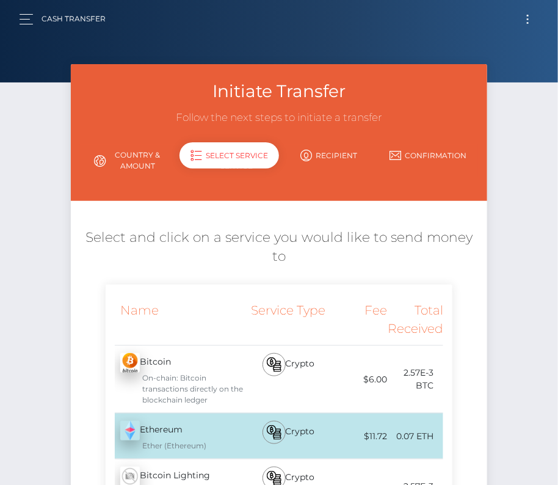
click at [128, 171] on link "Country & Amount" at bounding box center [130, 161] width 100 height 32
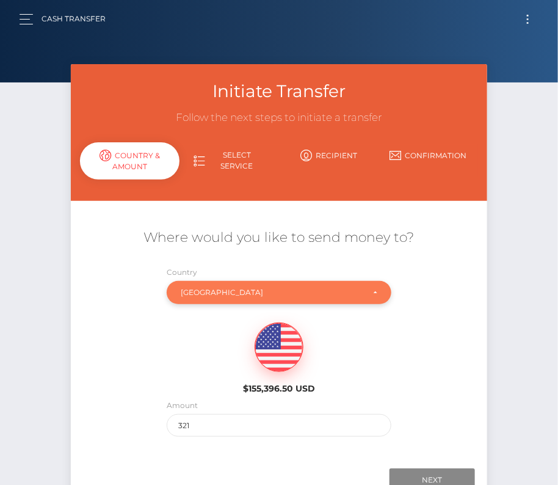
click at [237, 293] on div "Moldova" at bounding box center [272, 293] width 183 height 10
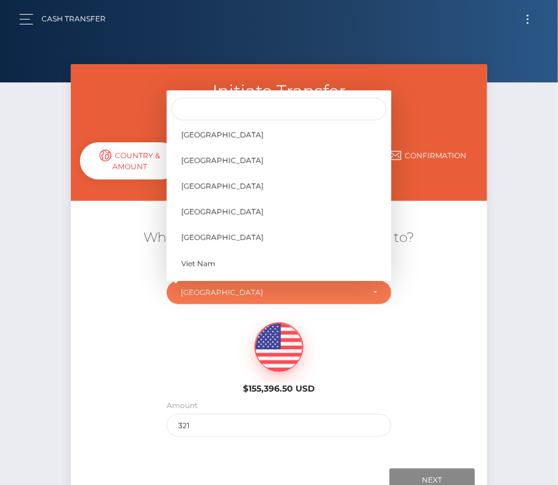
scroll to position [5881, 0]
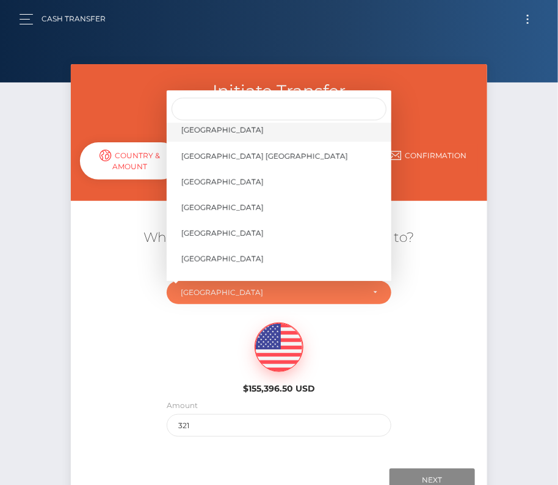
click at [230, 126] on span "United States" at bounding box center [222, 130] width 82 height 11
select select "USA"
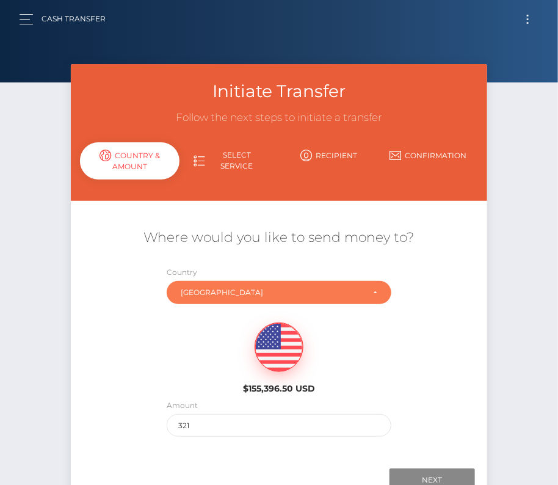
scroll to position [60, 0]
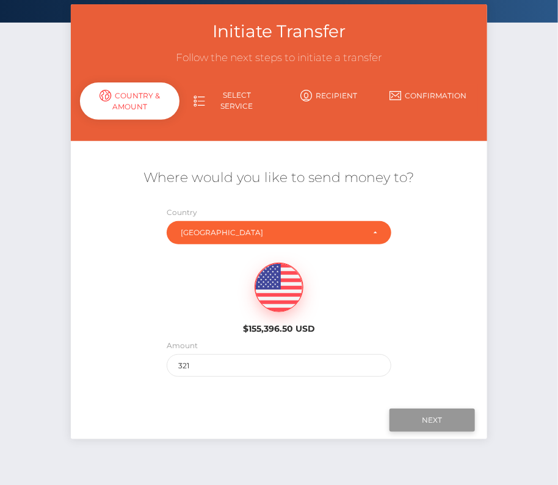
click at [415, 415] on input "Next" at bounding box center [432, 420] width 85 height 23
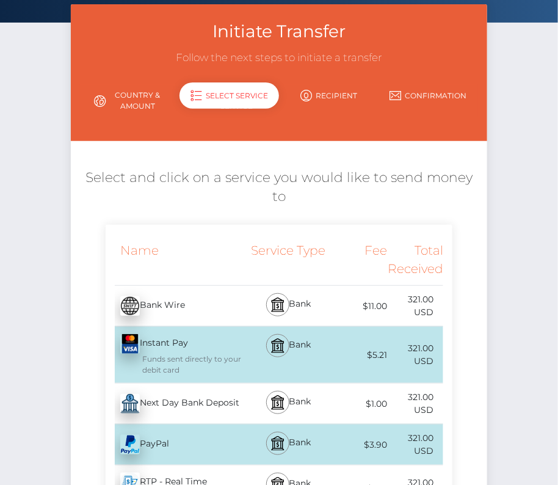
click at [180, 387] on div "Next Day Bank Deposit - USD" at bounding box center [176, 404] width 140 height 34
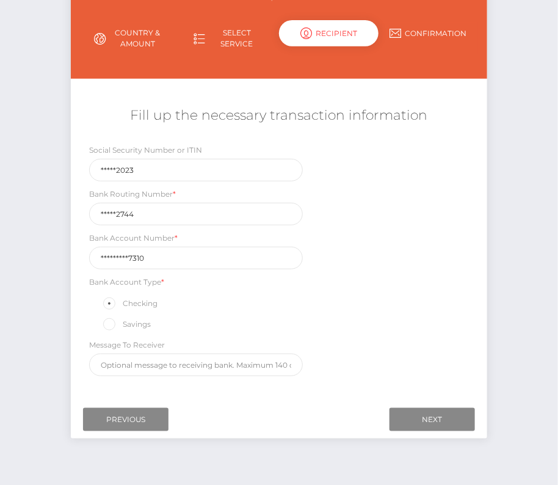
scroll to position [144, 0]
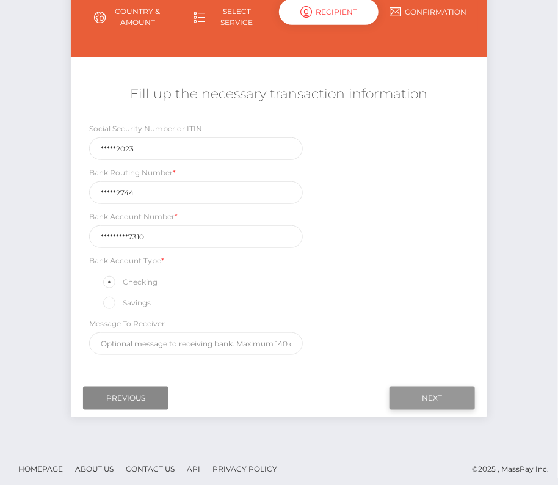
click at [442, 387] on input "Next" at bounding box center [432, 398] width 85 height 23
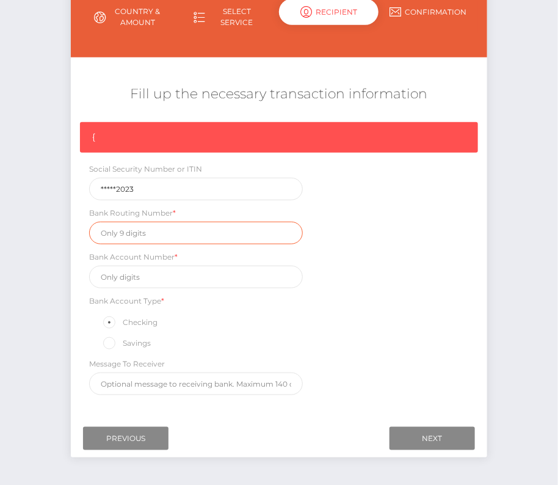
click at [148, 227] on input "text" at bounding box center [196, 233] width 214 height 23
paste input "274972744"
type input "274972744"
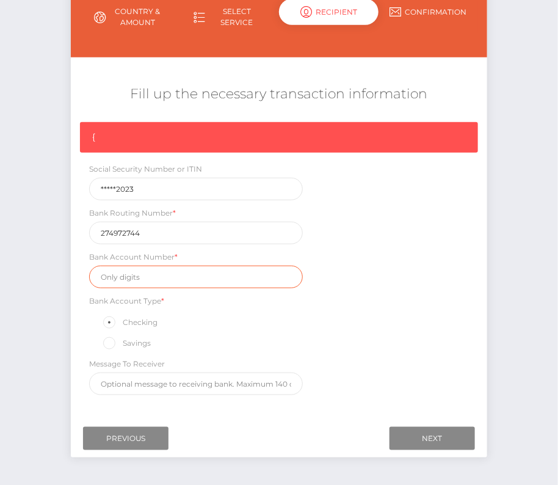
click at [126, 277] on input "text" at bounding box center [196, 277] width 214 height 23
paste input "1510031197310"
type input "1510031197310"
click at [443, 333] on div "{ Social Security Number or ITIN *****2023 Bank Routing Number * 274972744 Bank…" at bounding box center [279, 261] width 416 height 279
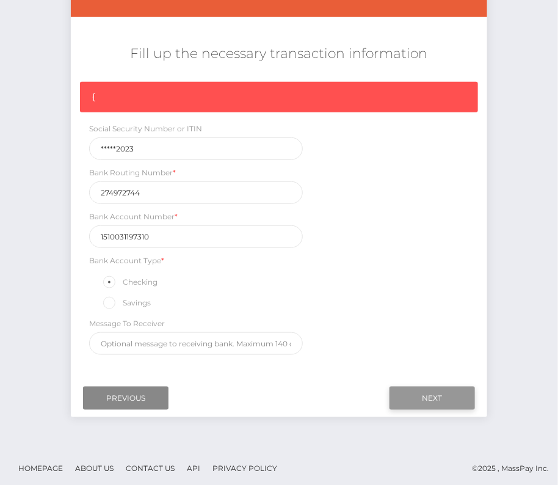
click at [427, 394] on input "Next" at bounding box center [432, 398] width 85 height 23
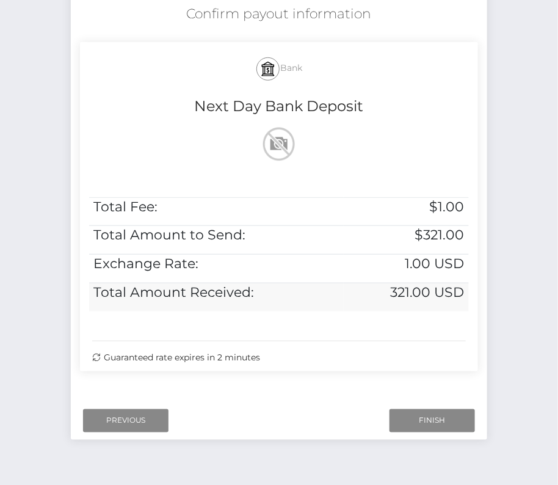
scroll to position [249, 0]
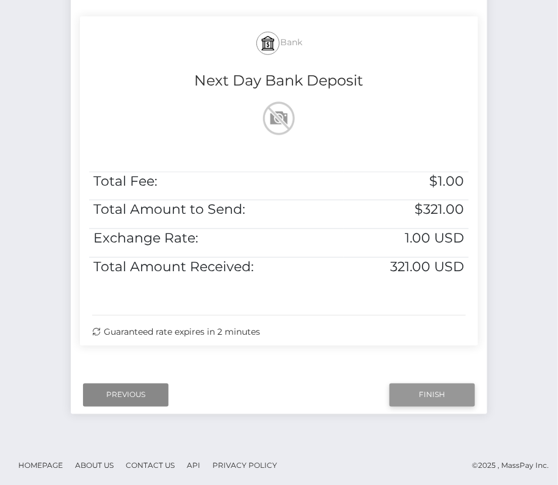
click at [431, 392] on input "Finish" at bounding box center [432, 395] width 85 height 23
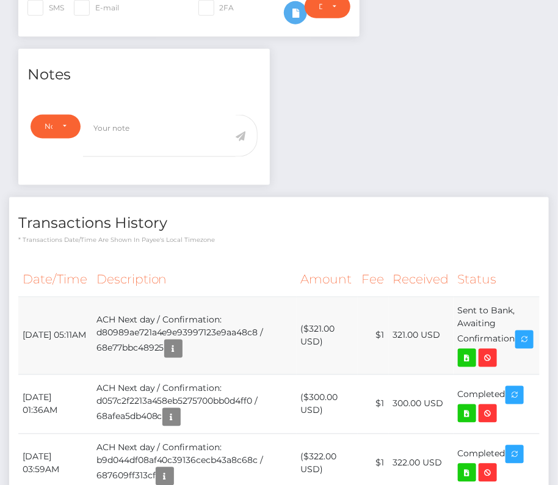
scroll to position [382, 0]
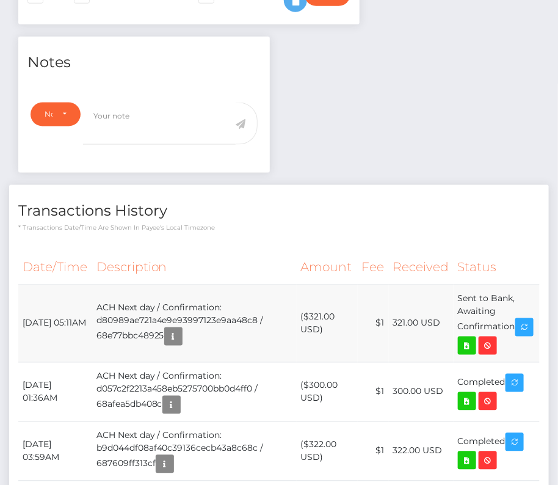
drag, startPoint x: 21, startPoint y: 307, endPoint x: 523, endPoint y: 322, distance: 502.8
click at [523, 322] on tr "[DATE] 05:11AM ACH Next day / Confirmation: d80989ae721a4e9e93997123e9aa48c8 / …" at bounding box center [279, 324] width 522 height 78
copy tr "[DATE] 05:11AM ACH Next day / Confirmation: d80989ae721a4e9e93997123e9aa48c8 / …"
click at [475, 340] on icon at bounding box center [467, 345] width 15 height 15
click at [0, 0] on div "[PERSON_NAME] - ID: Star-749542 CLOSED ACTIVE City" at bounding box center [279, 247] width 558 height 1130
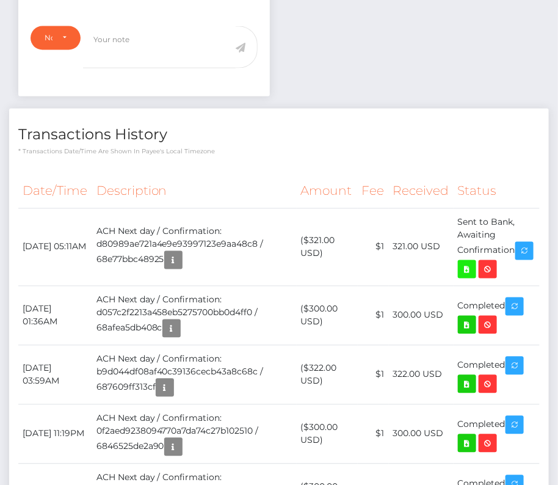
scroll to position [0, 0]
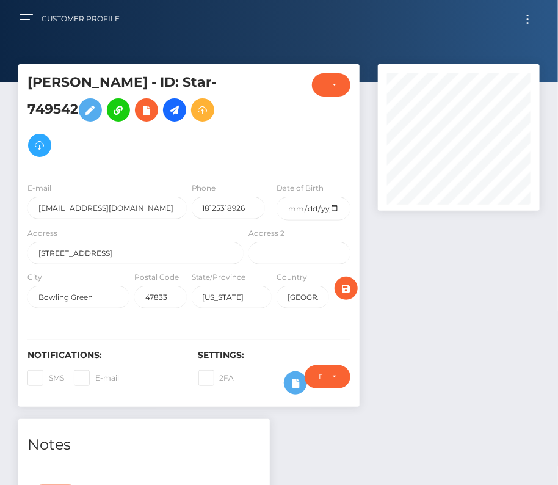
click at [530, 20] on button "Toggle navigation" at bounding box center [528, 19] width 23 height 16
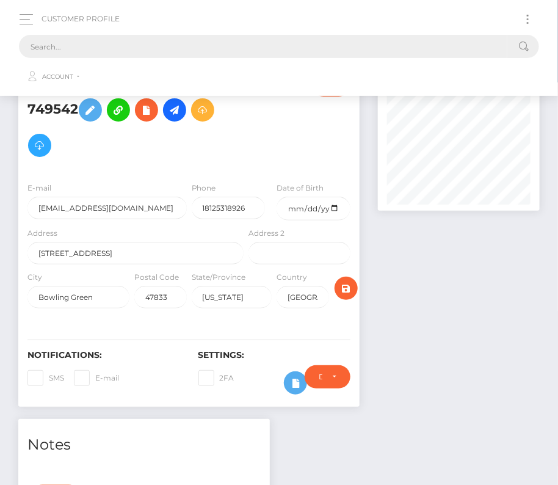
click at [383, 51] on input "text" at bounding box center [263, 46] width 489 height 23
paste input "1455284"
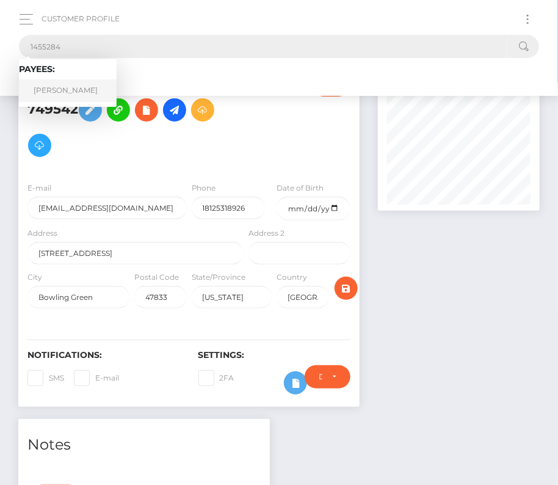
type input "1455284"
click at [73, 91] on link "[PERSON_NAME]" at bounding box center [68, 90] width 98 height 23
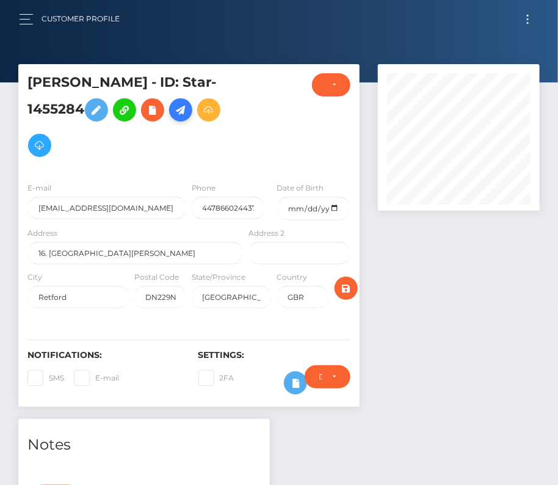
click at [181, 115] on icon at bounding box center [180, 110] width 15 height 15
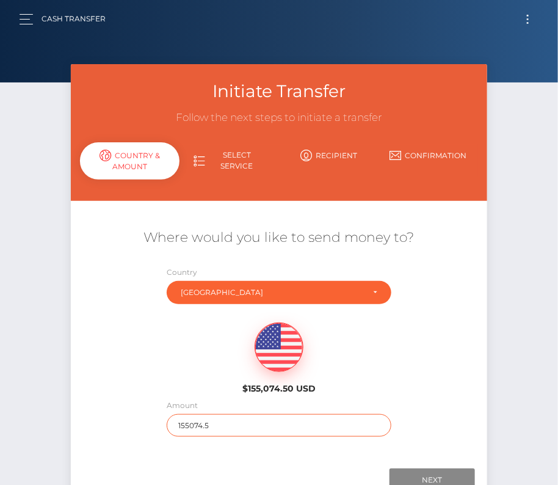
click at [247, 421] on input "155074.5" at bounding box center [279, 425] width 225 height 23
type input "493"
click at [189, 349] on div "$155,074.50 USD" at bounding box center [279, 354] width 416 height 89
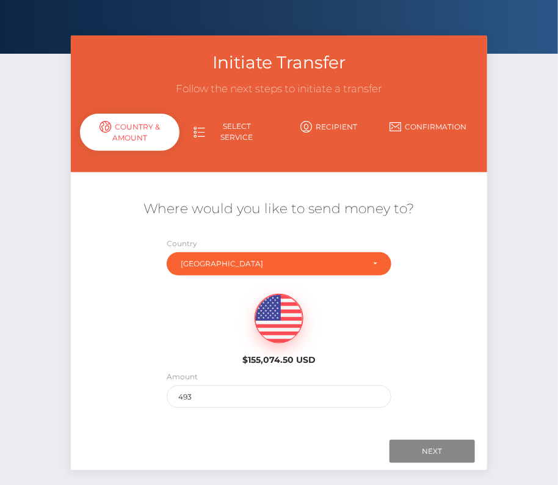
scroll to position [68, 0]
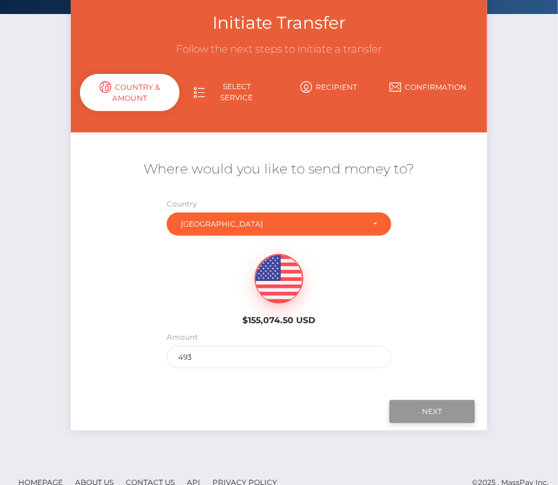
click at [412, 402] on input "Next" at bounding box center [432, 411] width 85 height 23
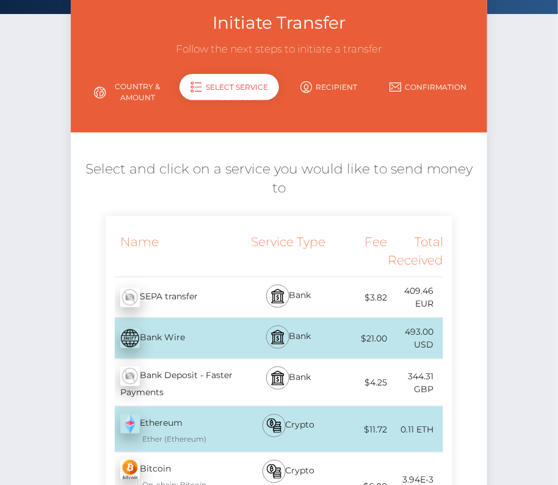
click at [186, 368] on div "Bank Deposit - Faster Payments - GBP" at bounding box center [176, 382] width 140 height 47
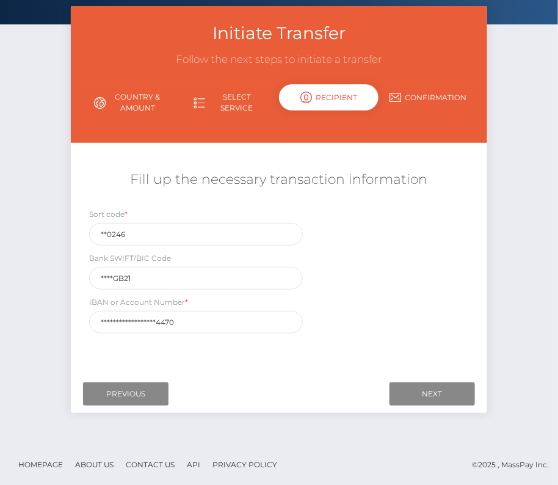
scroll to position [59, 0]
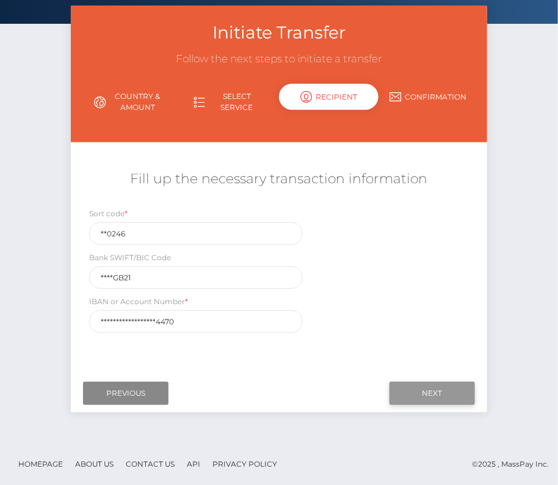
click at [433, 398] on input "Next" at bounding box center [432, 393] width 85 height 23
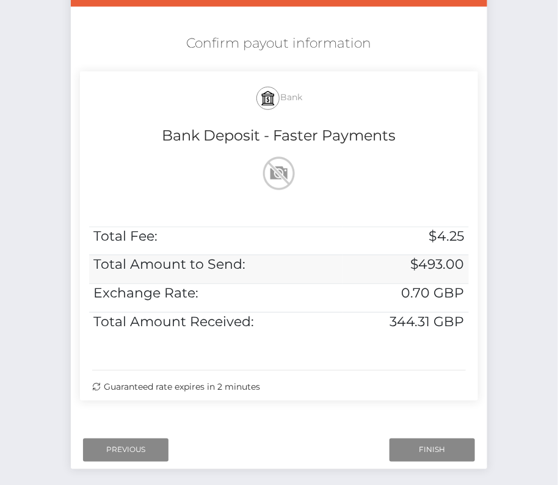
scroll to position [213, 0]
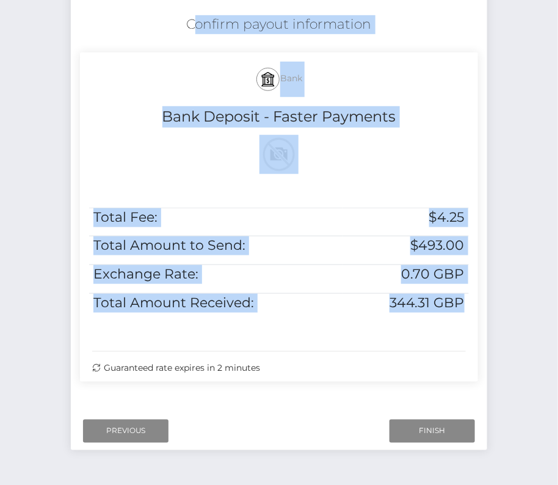
drag, startPoint x: 181, startPoint y: 19, endPoint x: 478, endPoint y: 346, distance: 441.4
click at [478, 346] on div "Confirm payout information Bank Bank Deposit - Faster Payments Total Fee: $4.25…" at bounding box center [279, 201] width 416 height 385
copy div "Confirm payout information Bank Bank Deposit - Faster Payments Total Fee: $4.25…"
click at [425, 432] on input "Finish" at bounding box center [432, 431] width 85 height 23
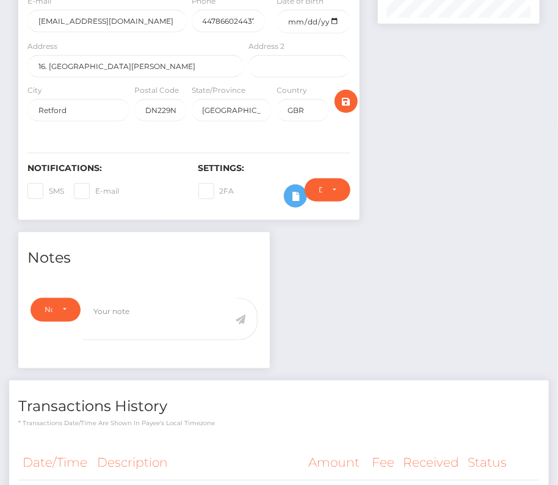
scroll to position [348, 0]
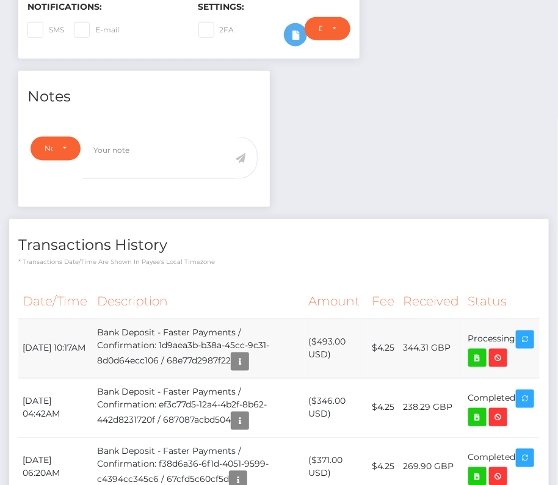
drag, startPoint x: 24, startPoint y: 336, endPoint x: 517, endPoint y: 340, distance: 493.4
click at [517, 340] on tr "[DATE] 10:17AM Bank Deposit - Faster Payments / Confirmation: 1d9aea3b-b38a-45c…" at bounding box center [279, 348] width 522 height 59
copy tr "[DATE] 10:17AM Bank Deposit - Faster Payments / Confirmation: 1d9aea3b-b38a-45c…"
click at [485, 352] on icon at bounding box center [477, 358] width 15 height 15
click at [202, 261] on p "* Transactions date/time are shown in payee's local timezone" at bounding box center [279, 261] width 522 height 9
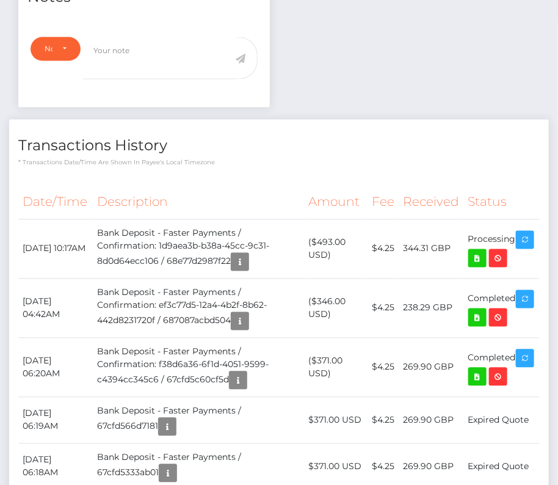
scroll to position [0, 0]
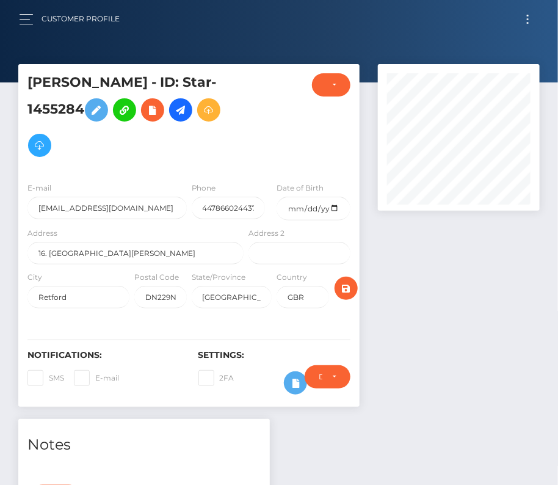
click at [533, 15] on button "Toggle navigation" at bounding box center [528, 19] width 23 height 16
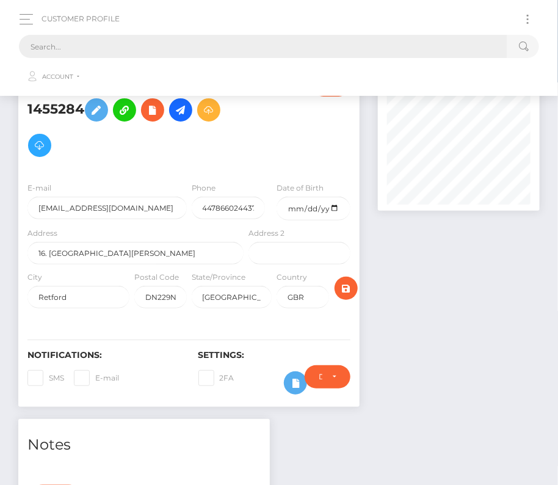
click at [233, 43] on input "text" at bounding box center [263, 46] width 489 height 23
paste input "1230358"
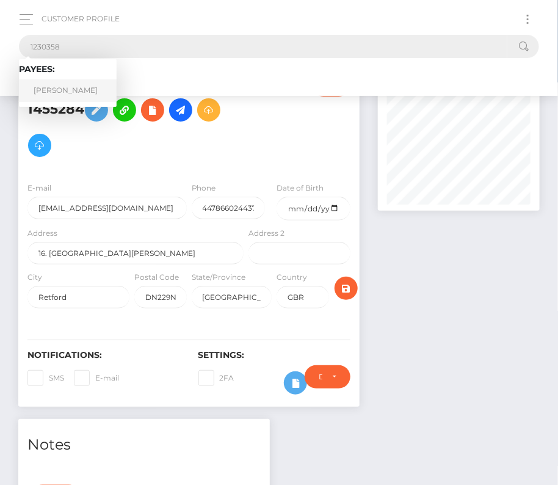
type input "1230358"
click at [76, 89] on link "Ethan Winstanley" at bounding box center [68, 90] width 98 height 23
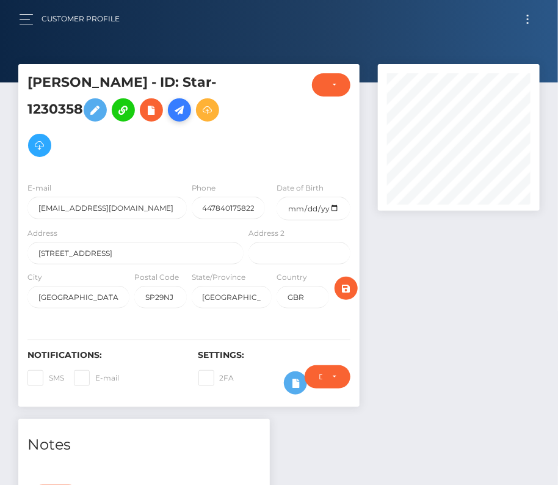
click at [186, 112] on icon at bounding box center [179, 110] width 15 height 15
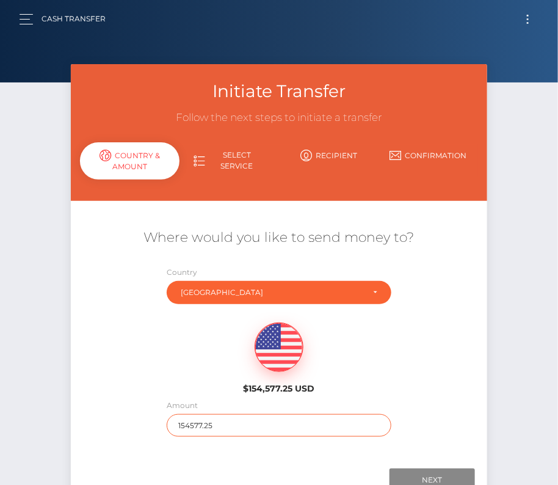
click at [227, 424] on input "154577.25" at bounding box center [279, 425] width 225 height 23
type input "147"
click at [432, 385] on div "$154,577.25 USD" at bounding box center [279, 354] width 416 height 89
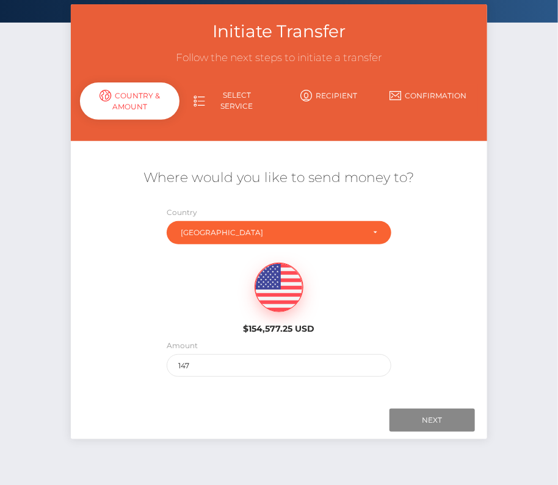
scroll to position [78, 0]
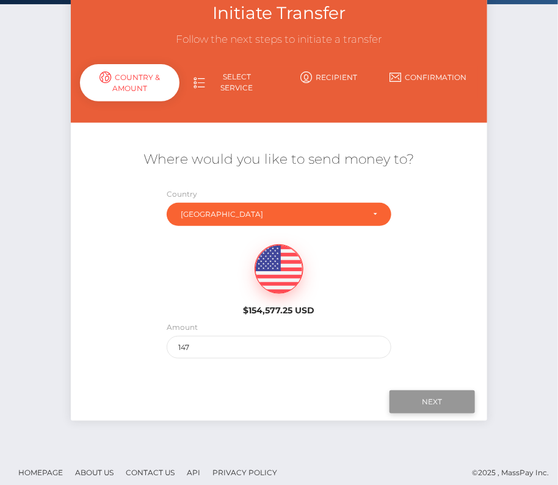
click at [426, 397] on input "Next" at bounding box center [432, 401] width 85 height 23
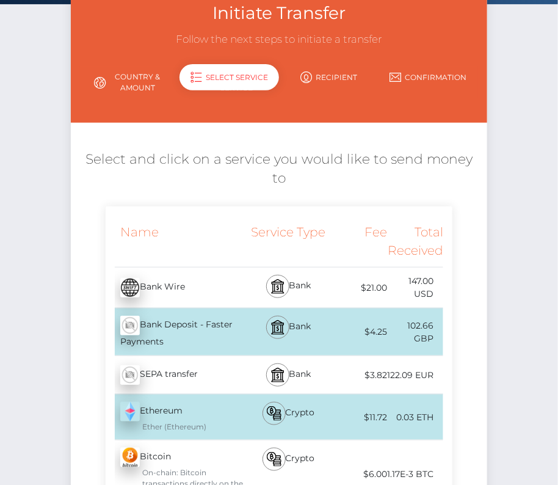
click at [374, 318] on div "$4.25" at bounding box center [359, 331] width 56 height 27
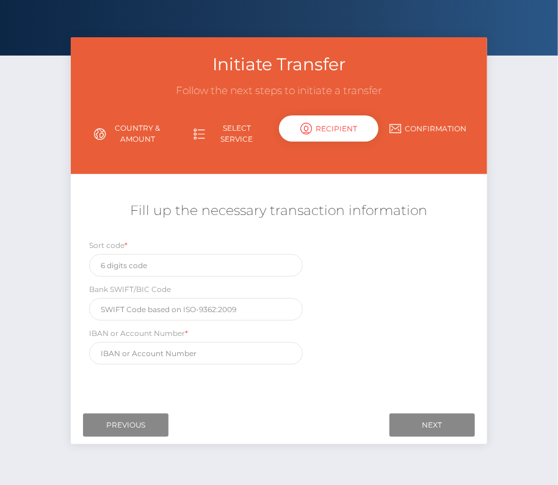
scroll to position [29, 0]
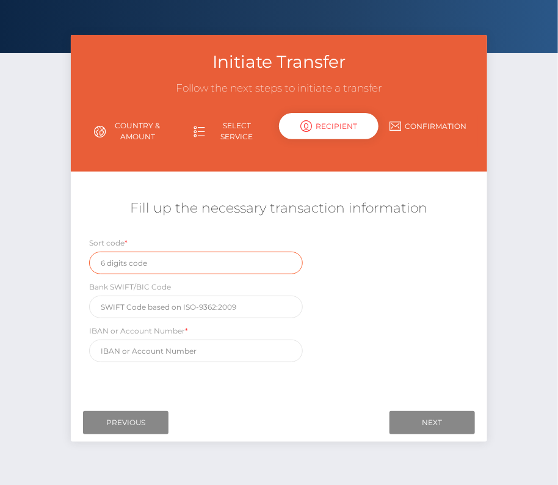
click at [139, 268] on input "text" at bounding box center [196, 263] width 214 height 23
paste input "07 04 36"
type input "07 04 36"
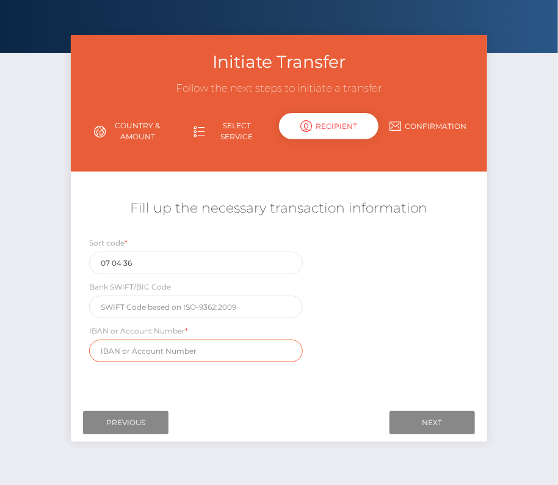
click at [191, 357] on input "text" at bounding box center [196, 351] width 214 height 23
paste input "GB47 NAIA 0704 3644 4442 82"
click at [123, 352] on input "GB47 NAIA 0704 3644 4442 82" at bounding box center [196, 351] width 214 height 23
click at [125, 346] on input "GB47 NAIA 0704 3644 4442 82" at bounding box center [196, 351] width 214 height 23
click at [143, 349] on input "GB47NAIA 0704 3644 4442 82" at bounding box center [196, 351] width 214 height 23
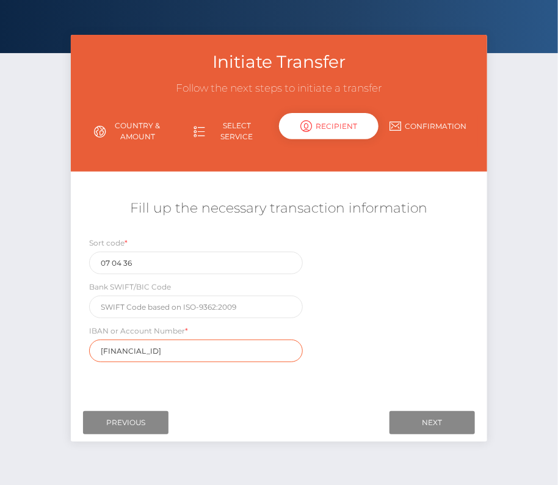
click at [160, 349] on input "GB47NAIA0704 3644 4442 82" at bounding box center [196, 351] width 214 height 23
click at [180, 348] on input "GB47NAIA07043644 4442 82" at bounding box center [196, 351] width 214 height 23
click at [176, 346] on input "GB47NAIA07043644 4442 82" at bounding box center [196, 351] width 214 height 23
click at [197, 348] on input "GB47NAIA070436444442 82" at bounding box center [196, 351] width 214 height 23
type input "GB47NAIA07043644444282"
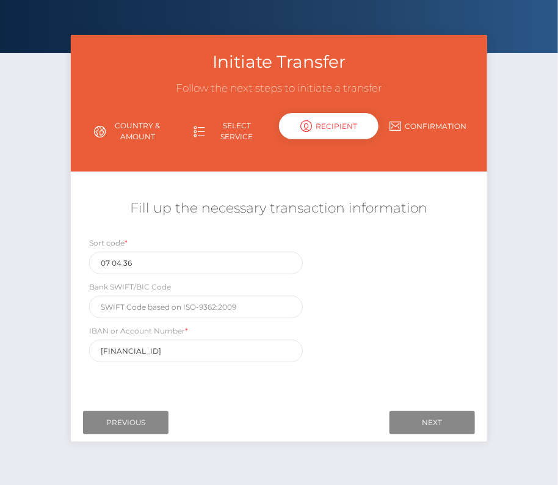
click at [343, 319] on div "Sort code * 07 04 36 Bank SWIFT/BIC Code IBAN or Account Number * GB47NAIA07043…" at bounding box center [279, 302] width 416 height 132
click at [421, 421] on input "Next" at bounding box center [432, 422] width 85 height 23
click at [114, 261] on input "07 04 36" at bounding box center [196, 263] width 214 height 23
click at [122, 263] on input "0704 36" at bounding box center [196, 263] width 214 height 23
type input "070436"
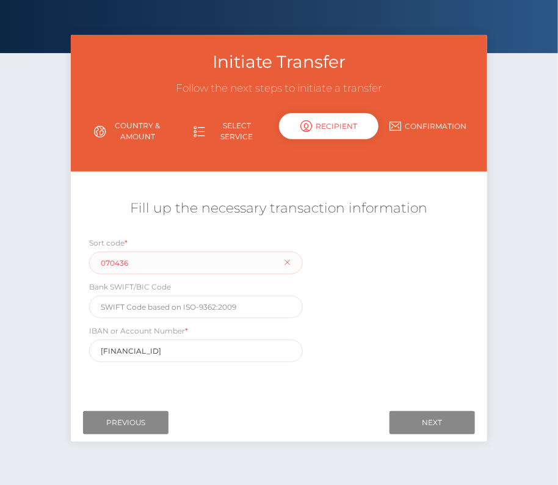
click at [340, 324] on div "Sort code * 070436 Bank SWIFT/BIC Code IBAN or Account Number * GB47NAIA0704364…" at bounding box center [279, 302] width 416 height 132
click at [432, 421] on input "Next" at bounding box center [432, 422] width 85 height 23
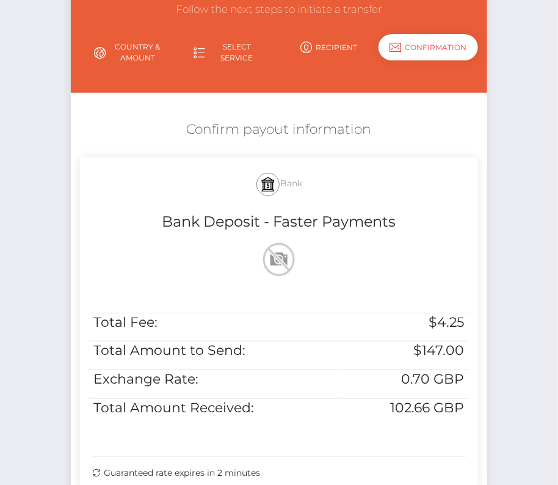
scroll to position [114, 0]
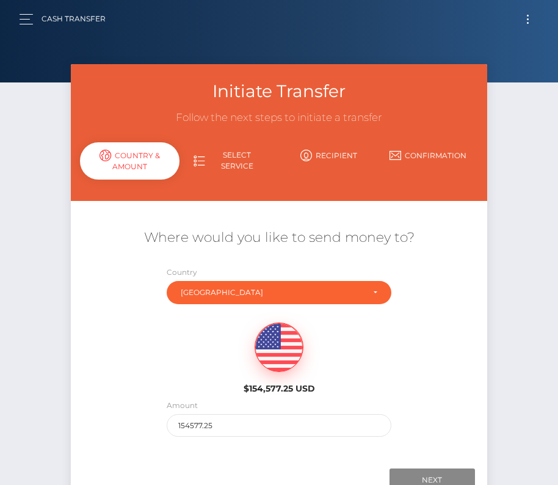
scroll to position [85, 0]
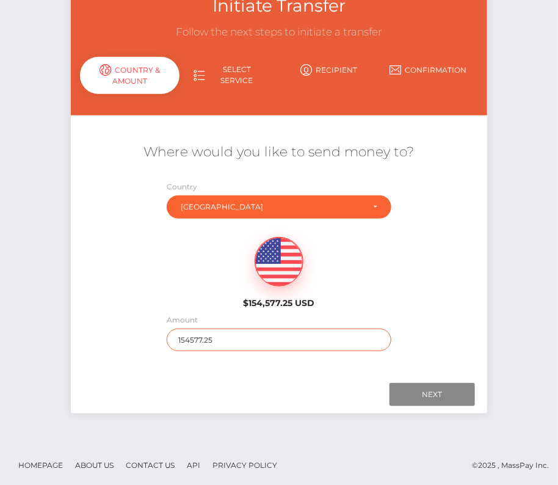
click at [219, 332] on input "154577.25" at bounding box center [279, 340] width 225 height 23
type input "147"
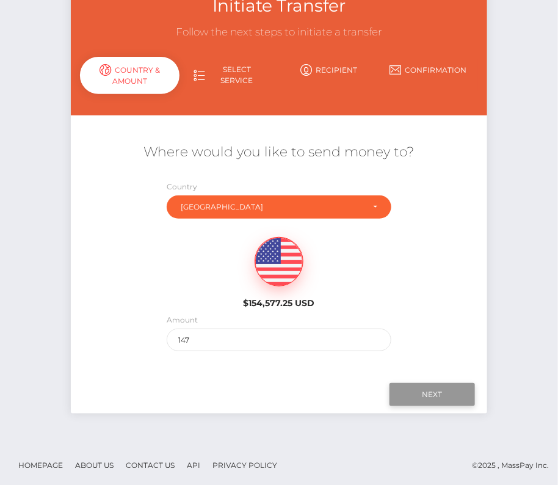
click at [450, 394] on input "Next" at bounding box center [432, 394] width 85 height 23
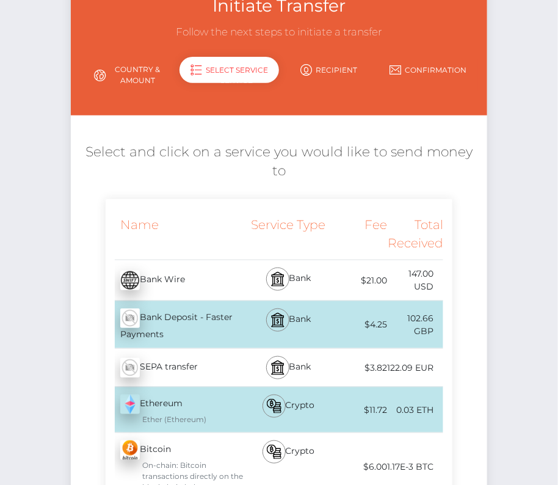
click at [231, 301] on div "Bank Deposit - Faster Payments - GBP" at bounding box center [176, 324] width 140 height 47
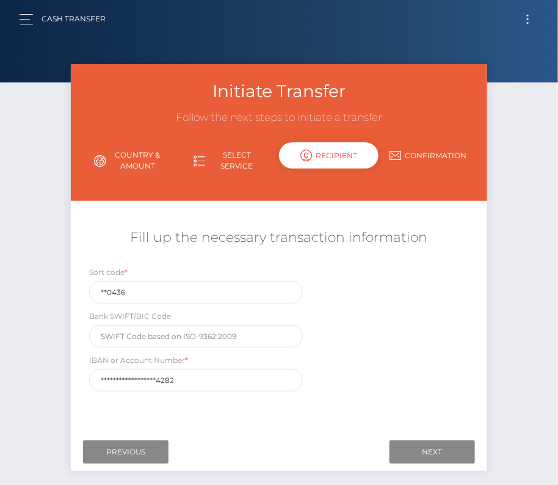
scroll to position [0, 0]
drag, startPoint x: 135, startPoint y: 287, endPoint x: 69, endPoint y: 286, distance: 66.0
click at [69, 286] on div "Initiate Transfer Follow the next steps to initiate a transfer Country & Amount…" at bounding box center [279, 273] width 435 height 419
paste input "07 04"
click at [114, 294] on input "07 04 36" at bounding box center [196, 292] width 214 height 23
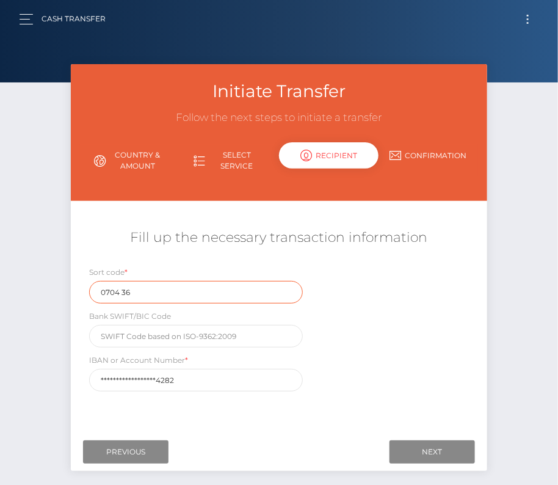
click at [120, 290] on input "0704 36" at bounding box center [196, 292] width 214 height 23
type input "070436"
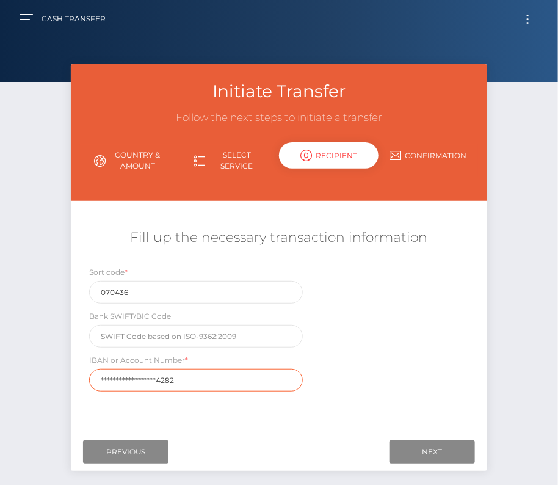
drag, startPoint x: 180, startPoint y: 379, endPoint x: 59, endPoint y: 364, distance: 121.9
click at [59, 364] on div "Initiate Transfer Follow the next steps to initiate a transfer Country & Amount…" at bounding box center [279, 282] width 558 height 437
paste input "GB47 NAIA 0704 3644 4442"
click at [124, 378] on input "GB47 NAIA 0704 3644 4442 82" at bounding box center [196, 380] width 214 height 23
click at [142, 378] on input "GB47NAIA 0704 3644 4442 82" at bounding box center [196, 380] width 214 height 23
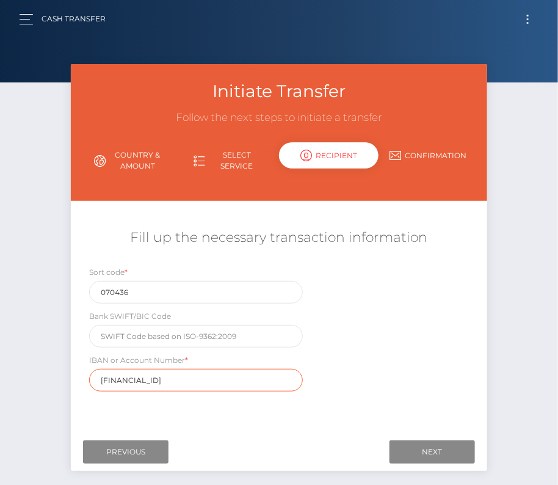
click at [162, 379] on input "GB47NAIA0704 3644 4442 82" at bounding box center [196, 380] width 214 height 23
click at [160, 377] on input "GB47NAIA0704 3644 4442 82" at bounding box center [196, 380] width 214 height 23
click at [180, 376] on input "GB47NAIA07043644 4442 82" at bounding box center [196, 380] width 214 height 23
click at [196, 377] on input "GB47NAIA070436444442 82" at bounding box center [196, 380] width 214 height 23
type input "GB47NAIA07043644444282"
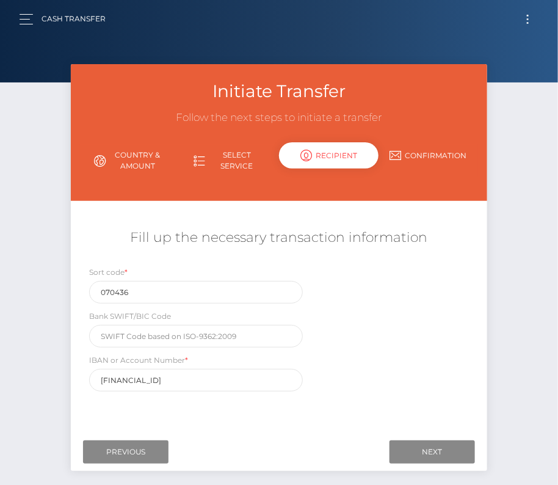
click at [358, 413] on div "Where would you like to send money to? Country Abkhazia Afghanistan Albania Alg…" at bounding box center [279, 318] width 398 height 217
click at [426, 455] on input "Next" at bounding box center [432, 451] width 85 height 23
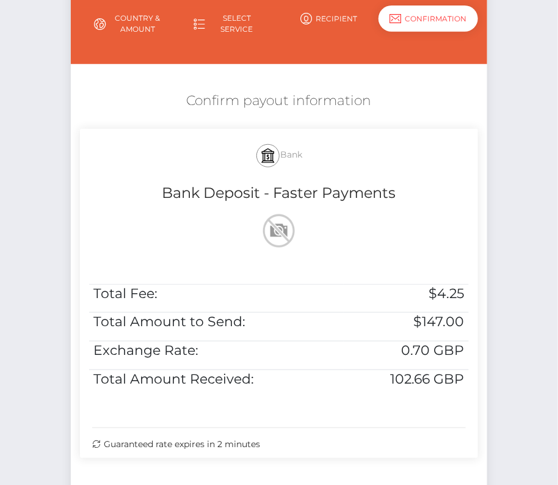
scroll to position [170, 0]
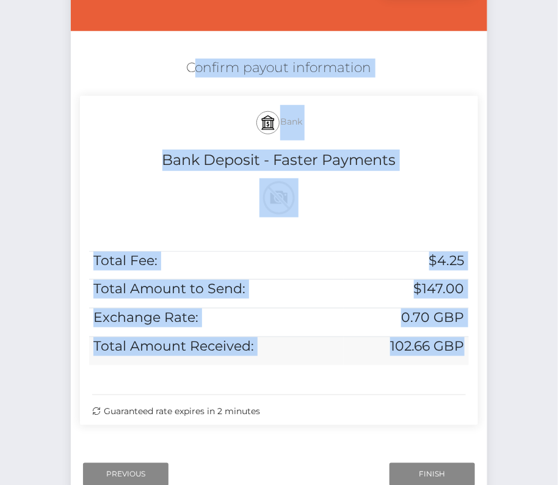
drag, startPoint x: 181, startPoint y: 64, endPoint x: 462, endPoint y: 354, distance: 403.8
click at [462, 354] on div "Confirm payout information Bank Bank Deposit - Faster Payments Total Fee: $4.25…" at bounding box center [279, 245] width 416 height 385
copy div "Confirm payout information Bank Bank Deposit - Faster Payments Total Fee: $4.25…"
click at [429, 471] on input "Finish" at bounding box center [432, 474] width 85 height 23
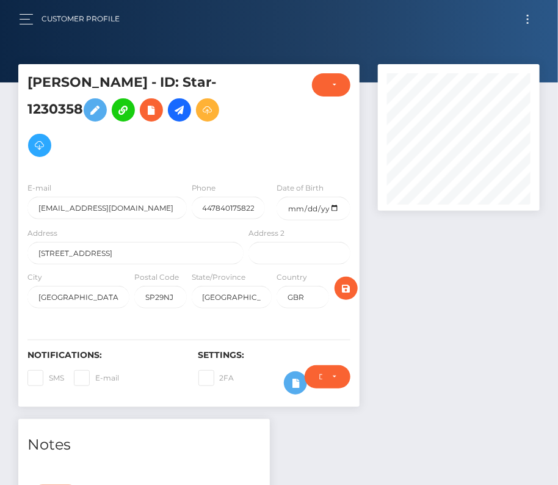
scroll to position [147, 161]
click at [183, 222] on div "E-mail [EMAIL_ADDRESS][DOMAIN_NAME]" at bounding box center [103, 203] width 171 height 45
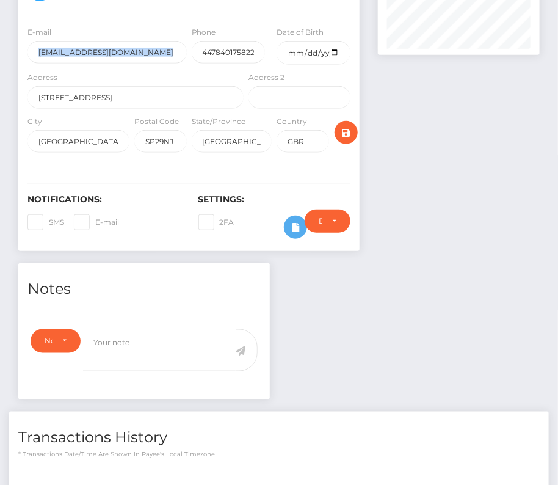
scroll to position [370, 0]
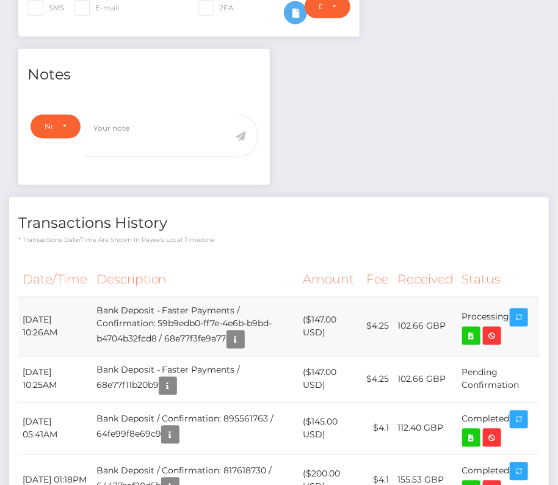
click at [25, 305] on td "[DATE] 10:26AM" at bounding box center [55, 326] width 74 height 59
drag, startPoint x: 21, startPoint y: 311, endPoint x: 534, endPoint y: 328, distance: 512.6
click at [534, 328] on tr "[DATE] 10:26AM Bank Deposit - Faster Payments / Confirmation: 59b9edb0-ff7e-4e6…" at bounding box center [279, 326] width 522 height 59
copy tbody "[DATE] 10:26AM Bank Deposit - Faster Payments / Confirmation: 59b9edb0-ff7e-4e6…"
click at [472, 329] on icon at bounding box center [471, 336] width 15 height 15
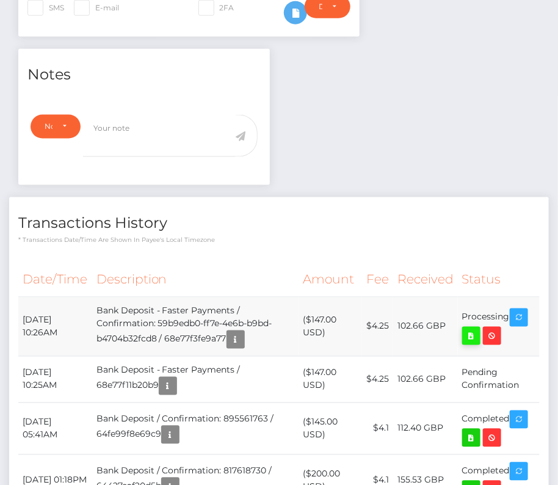
click at [0, 0] on div "[PERSON_NAME] - ID: Star-1230358 CLOSED ACTIVE E-mail" at bounding box center [279, 147] width 558 height 907
click at [293, 263] on th "Description" at bounding box center [195, 280] width 207 height 34
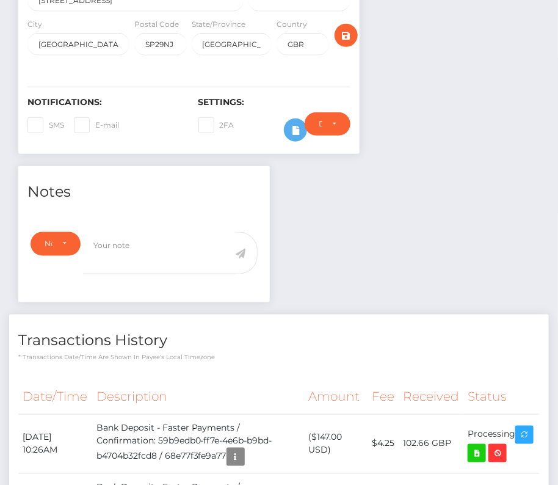
scroll to position [449, 0]
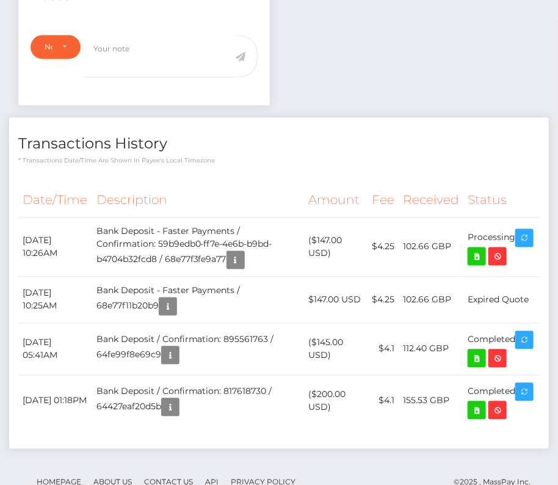
click at [347, 162] on div "Transactions History * Transactions date/time are shown in payee's local timezo…" at bounding box center [279, 283] width 540 height 330
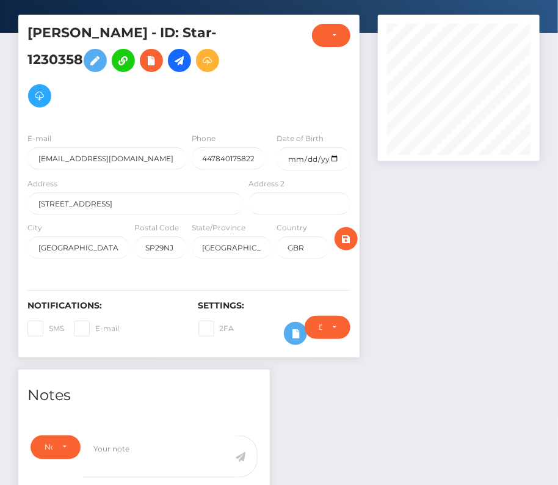
scroll to position [0, 0]
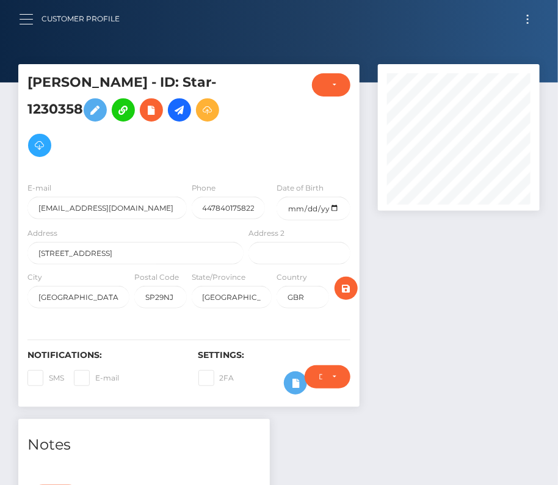
click at [29, 15] on button "button" at bounding box center [30, 19] width 23 height 16
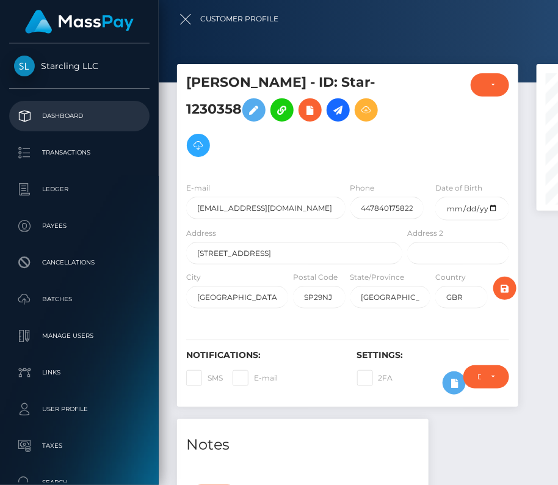
click at [78, 119] on p "Dashboard" at bounding box center [79, 116] width 131 height 18
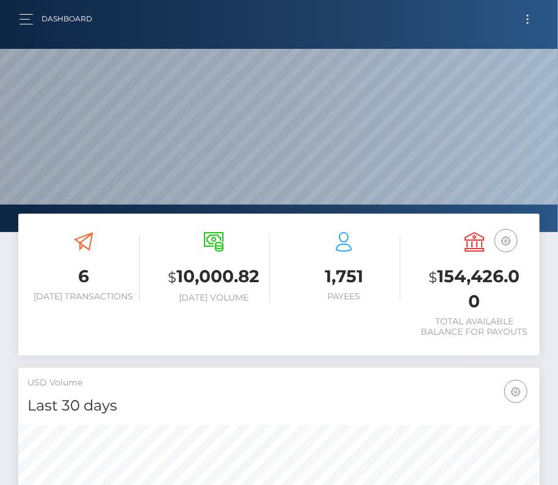
scroll to position [216, 252]
